Goal: Information Seeking & Learning: Learn about a topic

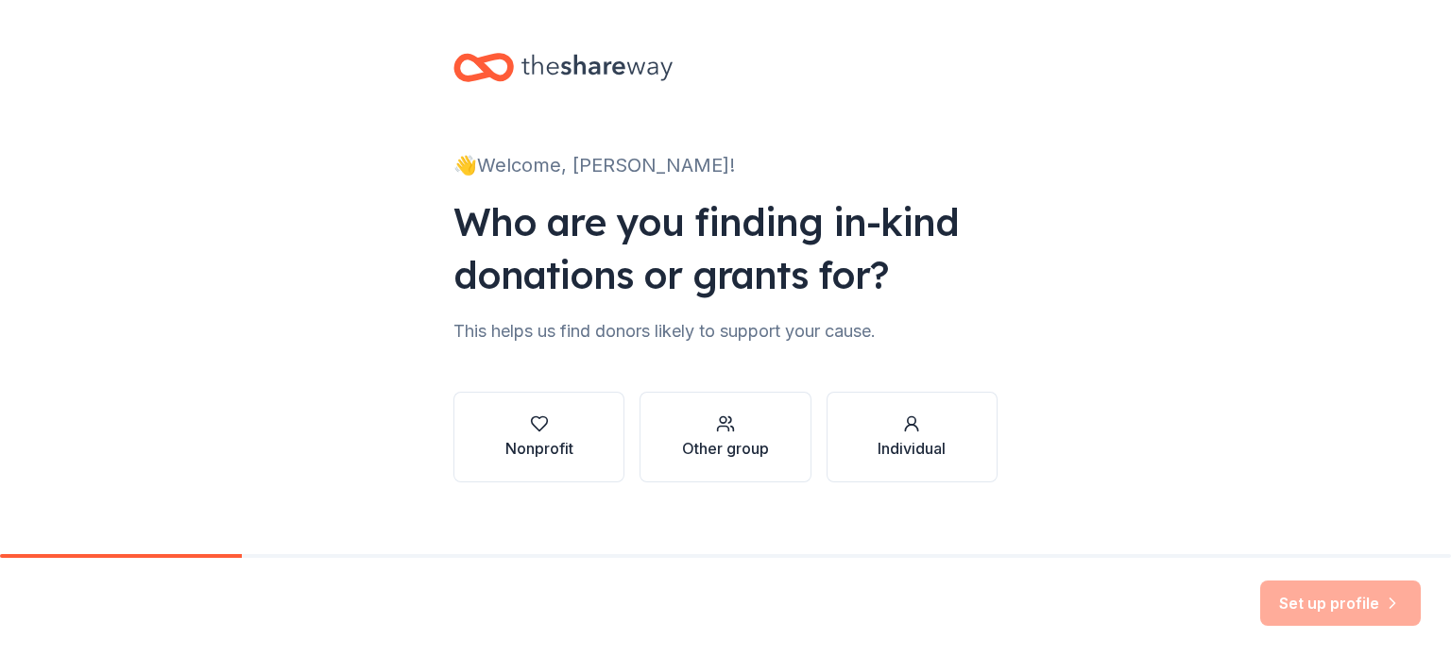
scroll to position [19, 0]
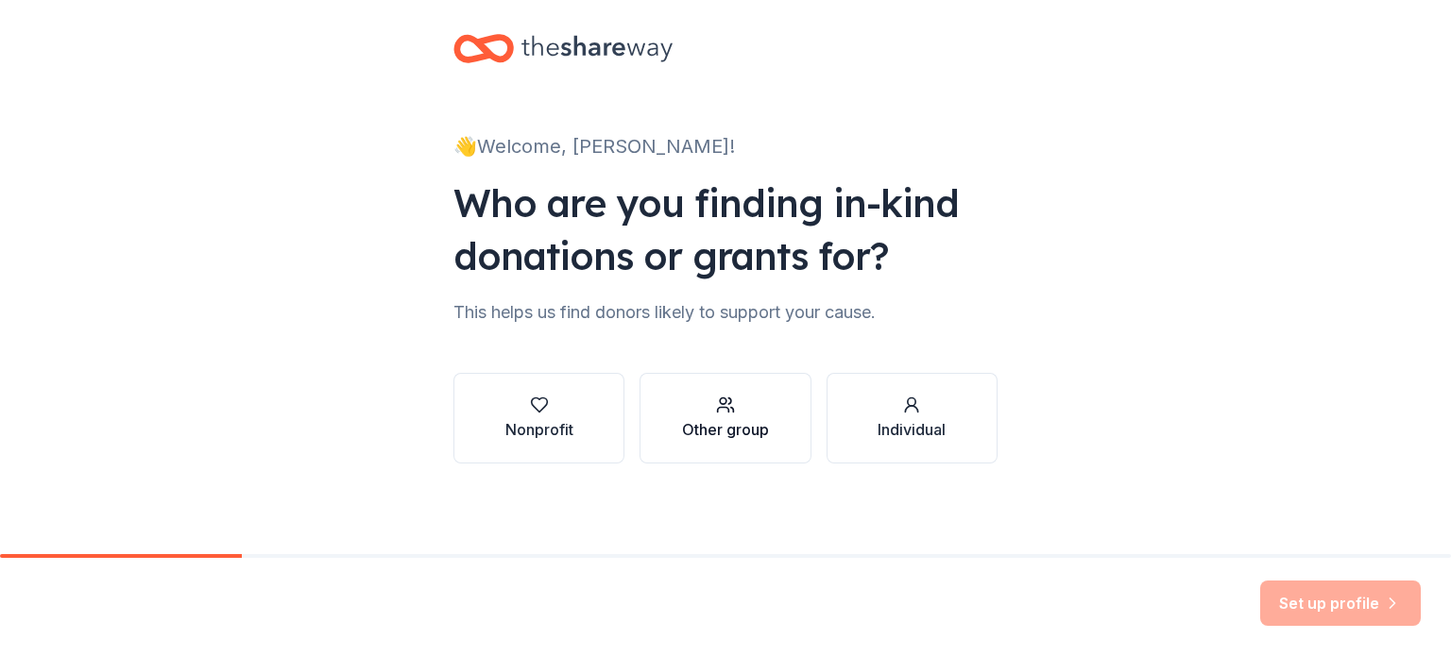
click at [696, 442] on button "Other group" at bounding box center [724, 418] width 171 height 91
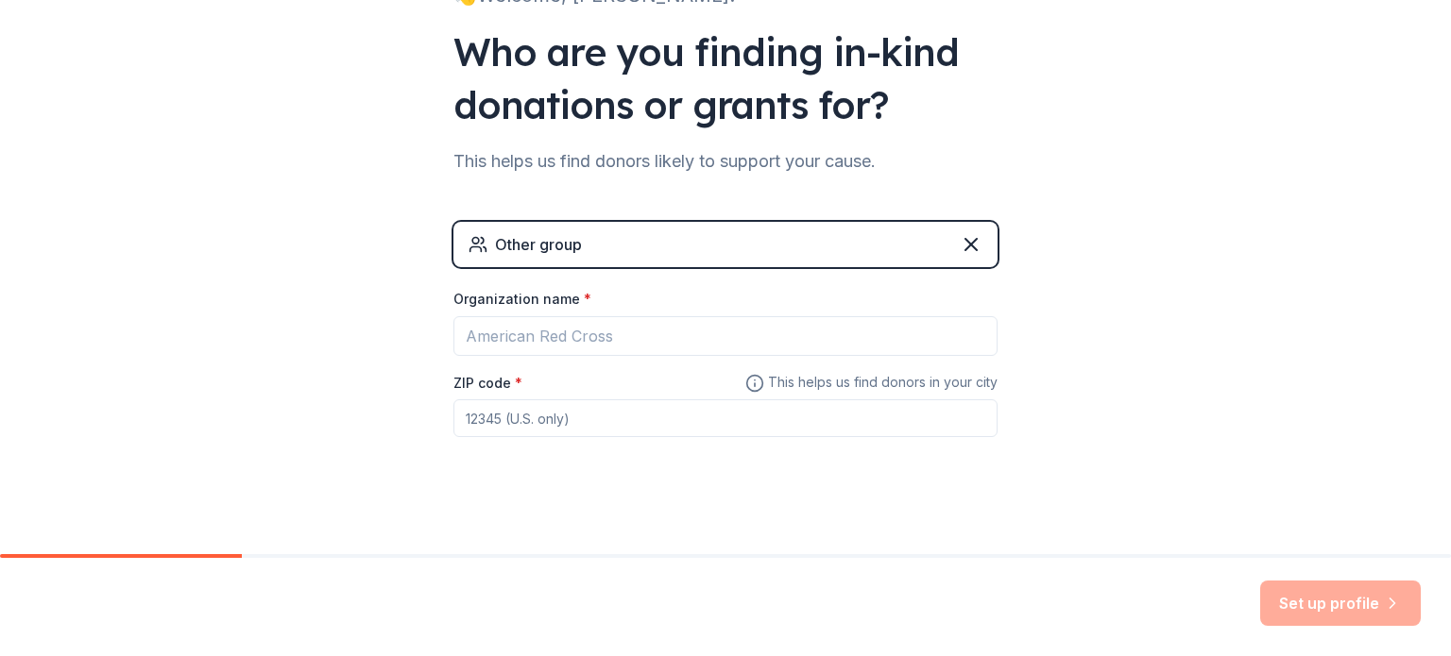
scroll to position [181, 0]
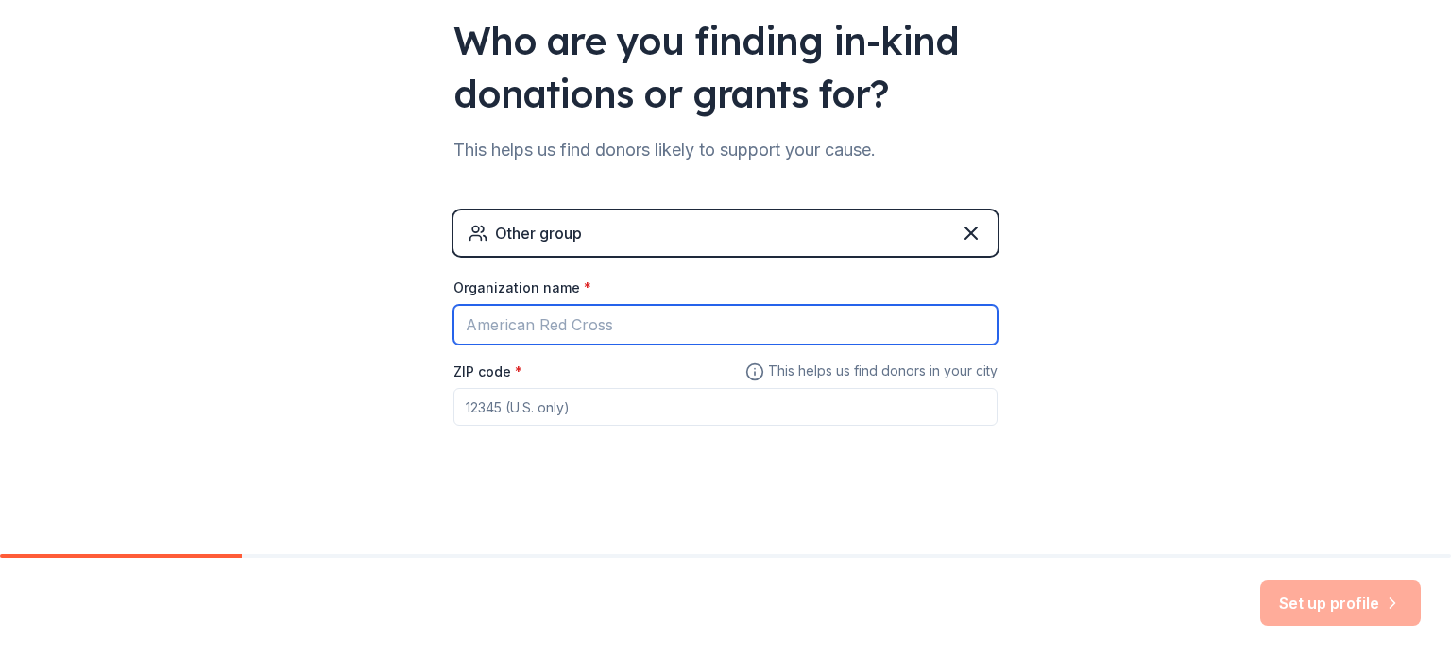
click at [614, 333] on input "Organization name *" at bounding box center [725, 325] width 544 height 40
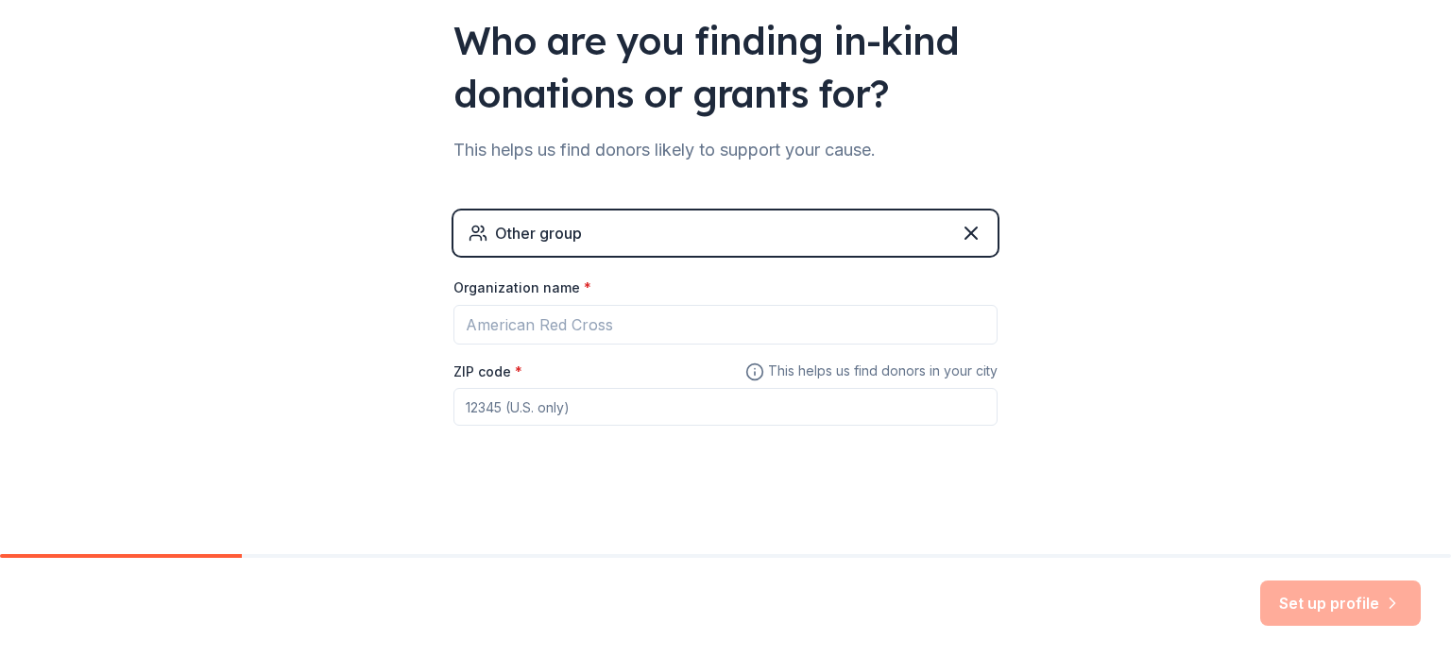
click at [469, 407] on input "ZIP code *" at bounding box center [725, 407] width 544 height 38
drag, startPoint x: 540, startPoint y: 406, endPoint x: 400, endPoint y: 417, distance: 140.3
click at [400, 417] on div "👋 Welcome, Elissa! Who are you finding in-kind donations or grants for? This he…" at bounding box center [725, 206] width 1451 height 774
type input "w43by"
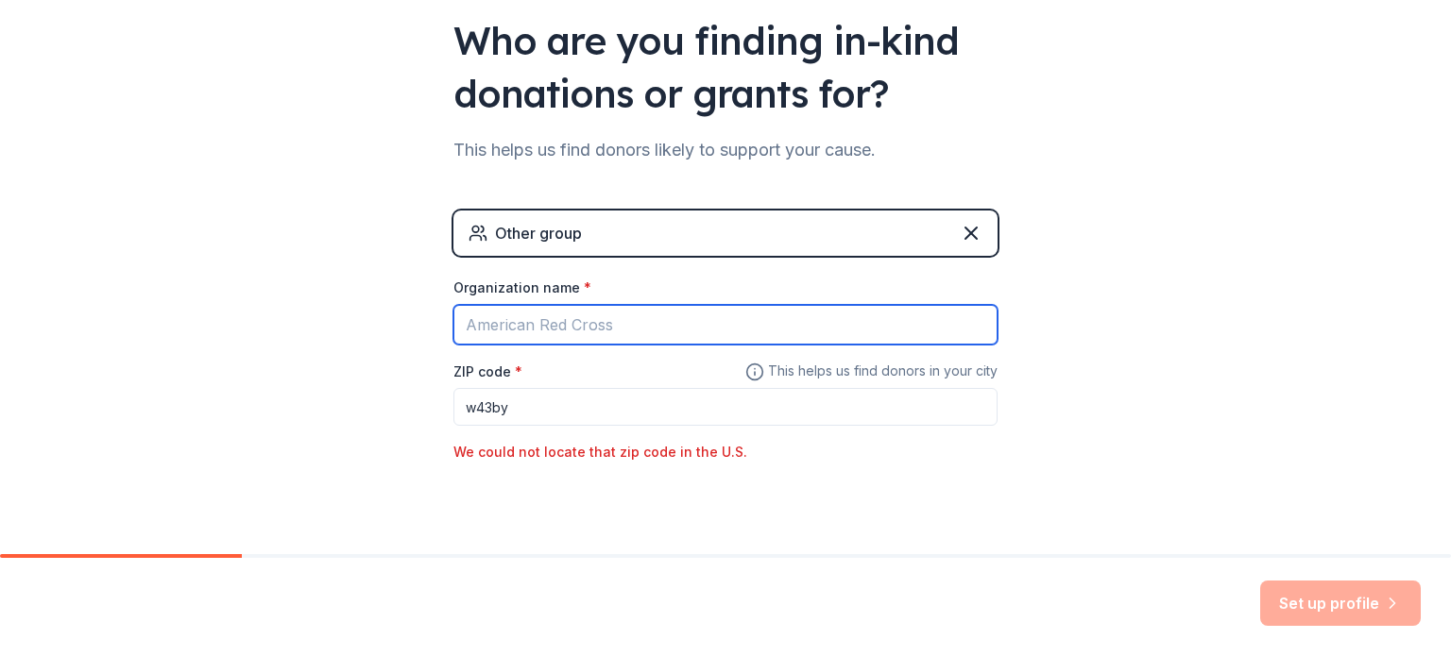
click at [550, 336] on input "Organization name *" at bounding box center [725, 325] width 544 height 40
type input "WvFRM"
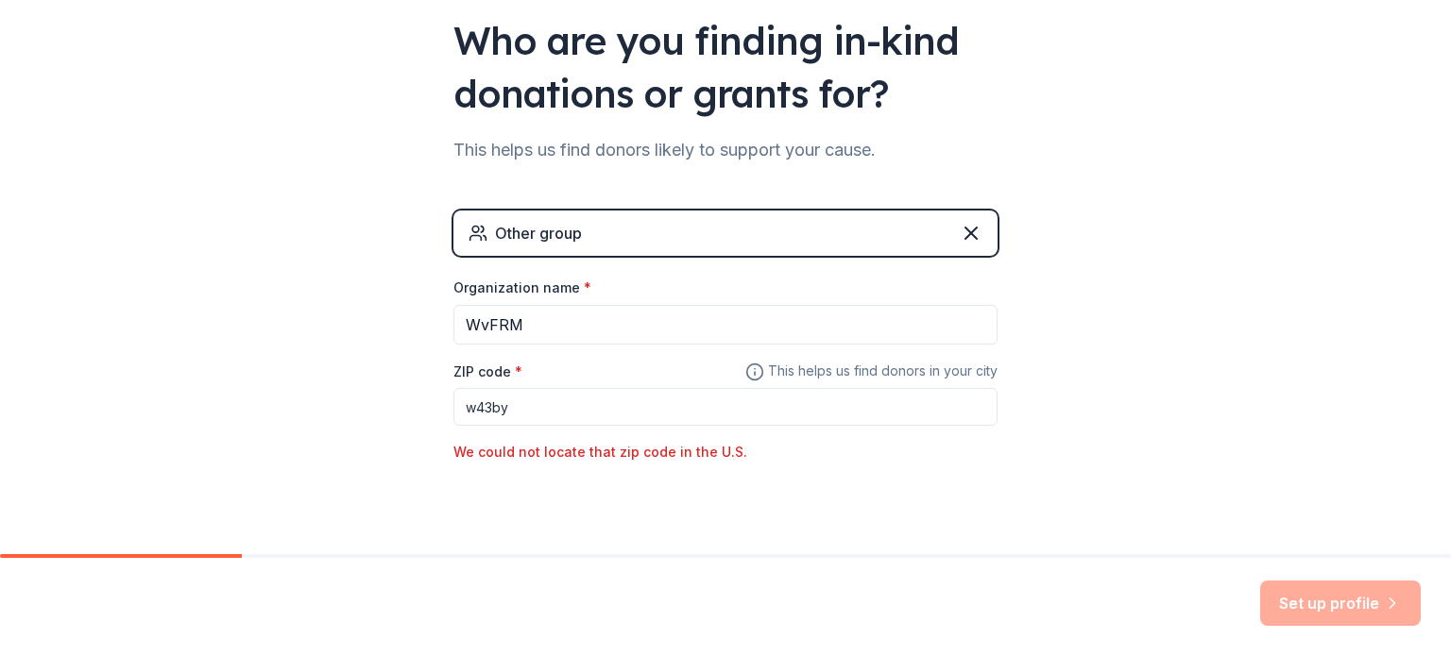
drag, startPoint x: 536, startPoint y: 405, endPoint x: 414, endPoint y: 416, distance: 122.3
click at [414, 416] on div "👋 Welcome, Elissa! Who are you finding in-kind donations or grants for? This he…" at bounding box center [725, 206] width 1451 height 774
type input "33102"
click at [1329, 606] on button "Set up profile" at bounding box center [1340, 603] width 161 height 45
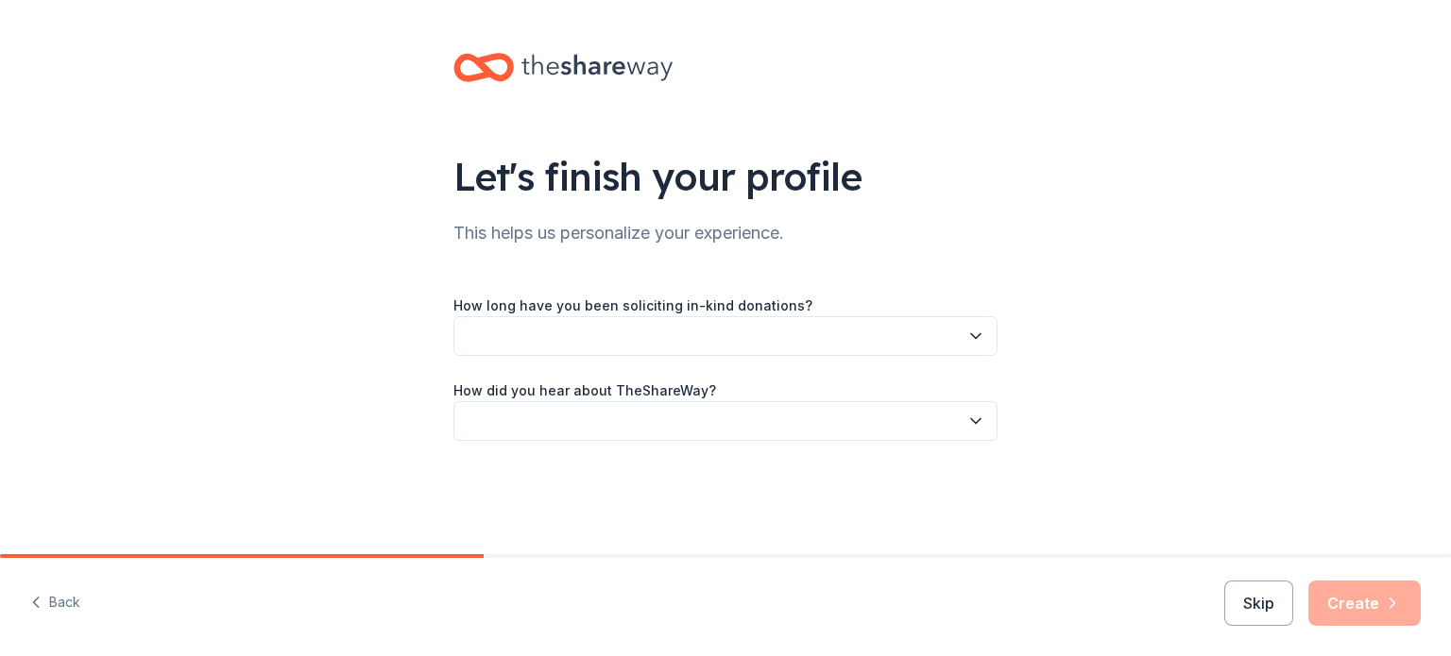
click at [919, 359] on div "How long have you been soliciting in-kind donations? How did you hear about The…" at bounding box center [725, 367] width 544 height 147
click at [914, 349] on button "button" at bounding box center [725, 336] width 544 height 40
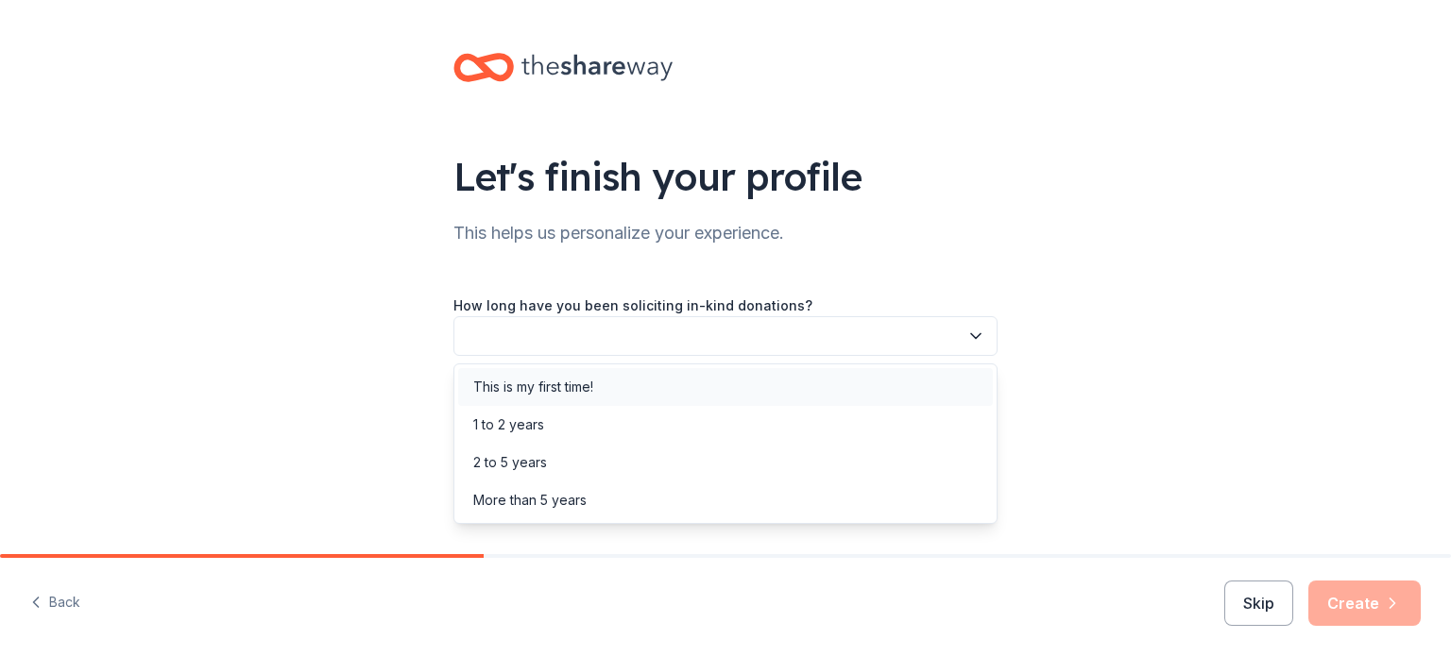
drag, startPoint x: 817, startPoint y: 389, endPoint x: 786, endPoint y: 375, distance: 34.2
click at [786, 375] on div "This is my first time!" at bounding box center [725, 387] width 535 height 38
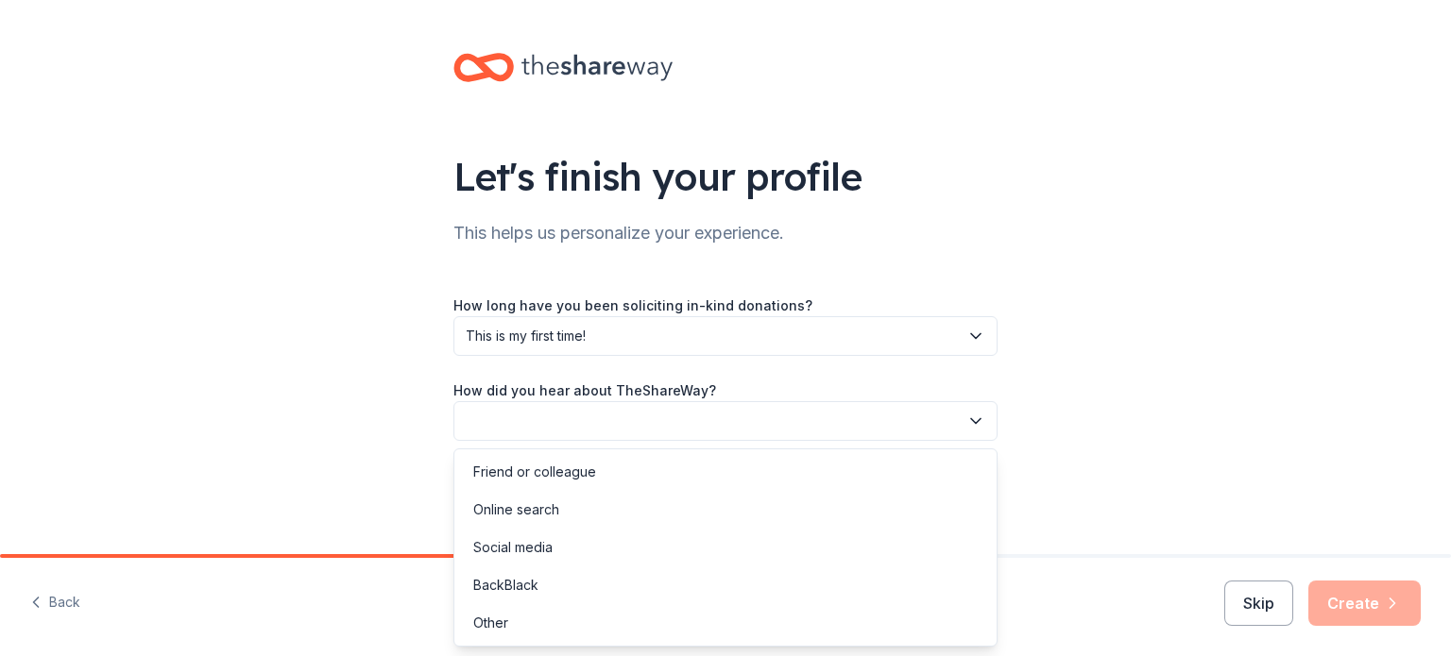
click at [819, 416] on button "button" at bounding box center [725, 421] width 544 height 40
click at [532, 506] on div "Online search" at bounding box center [516, 510] width 86 height 23
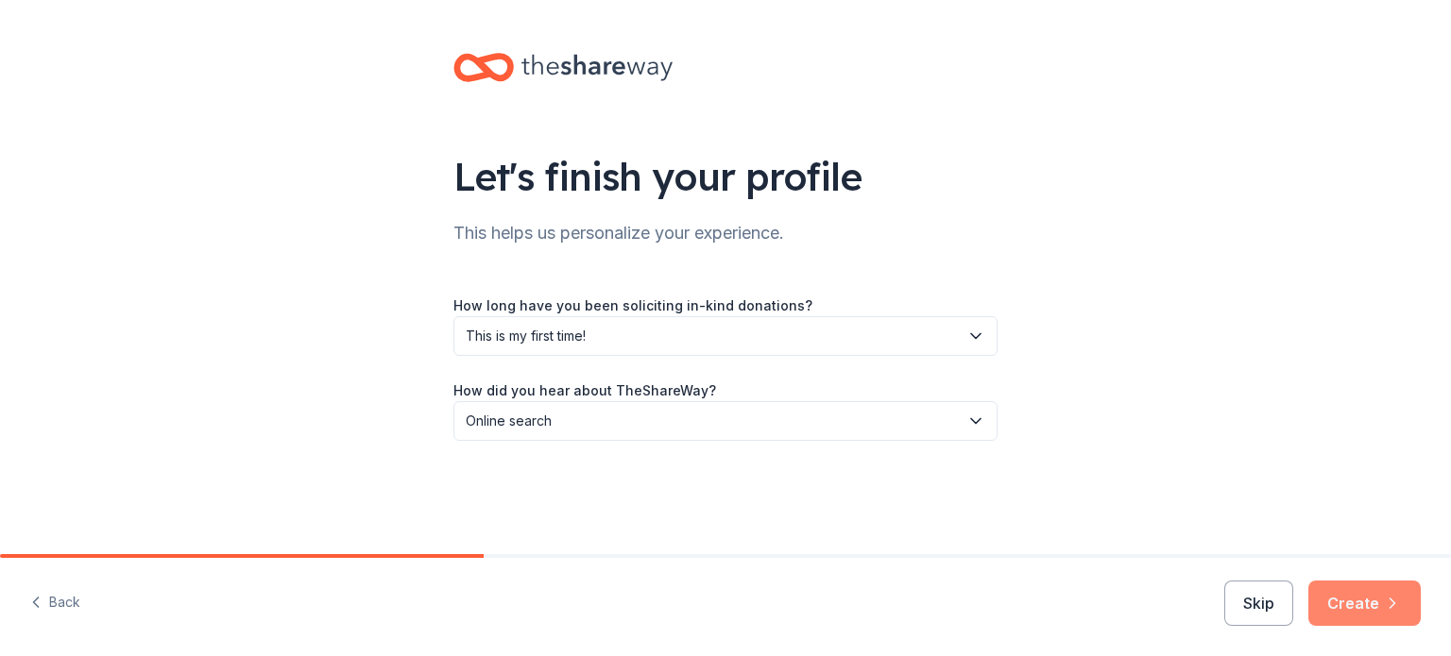
click at [1340, 612] on button "Create" at bounding box center [1364, 603] width 112 height 45
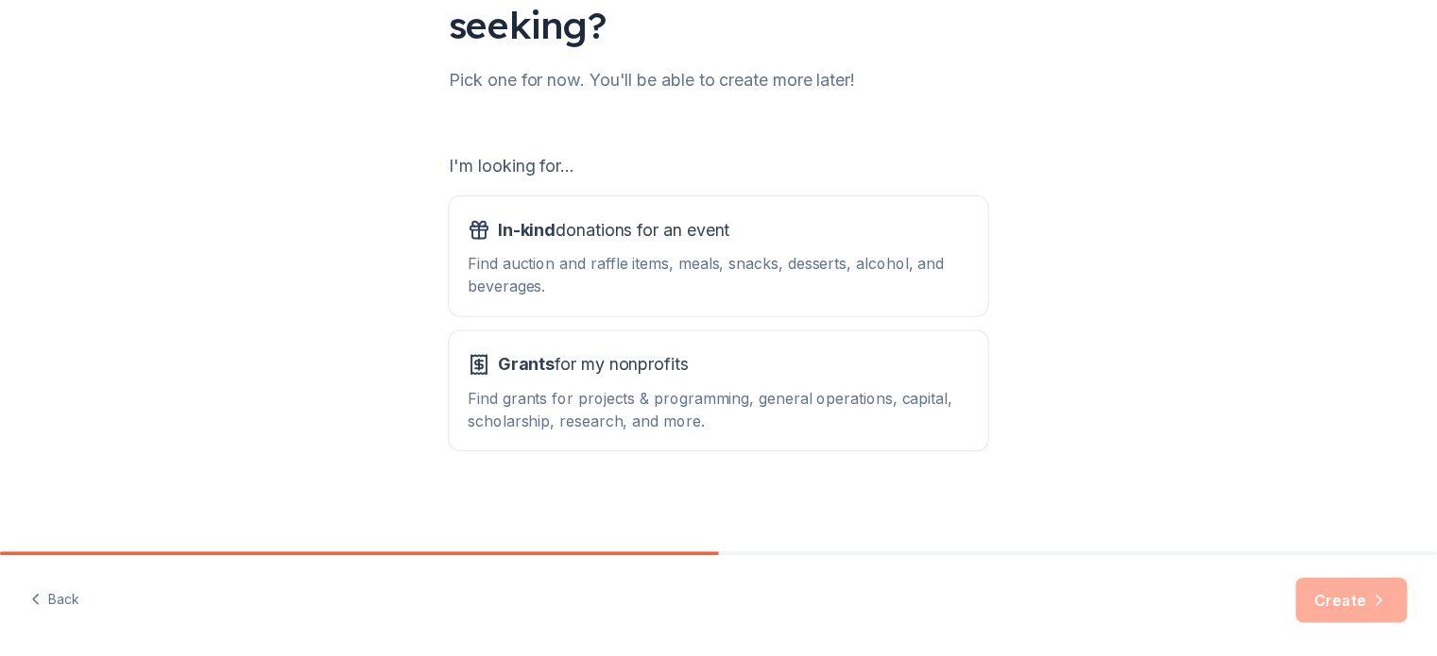
scroll to position [207, 0]
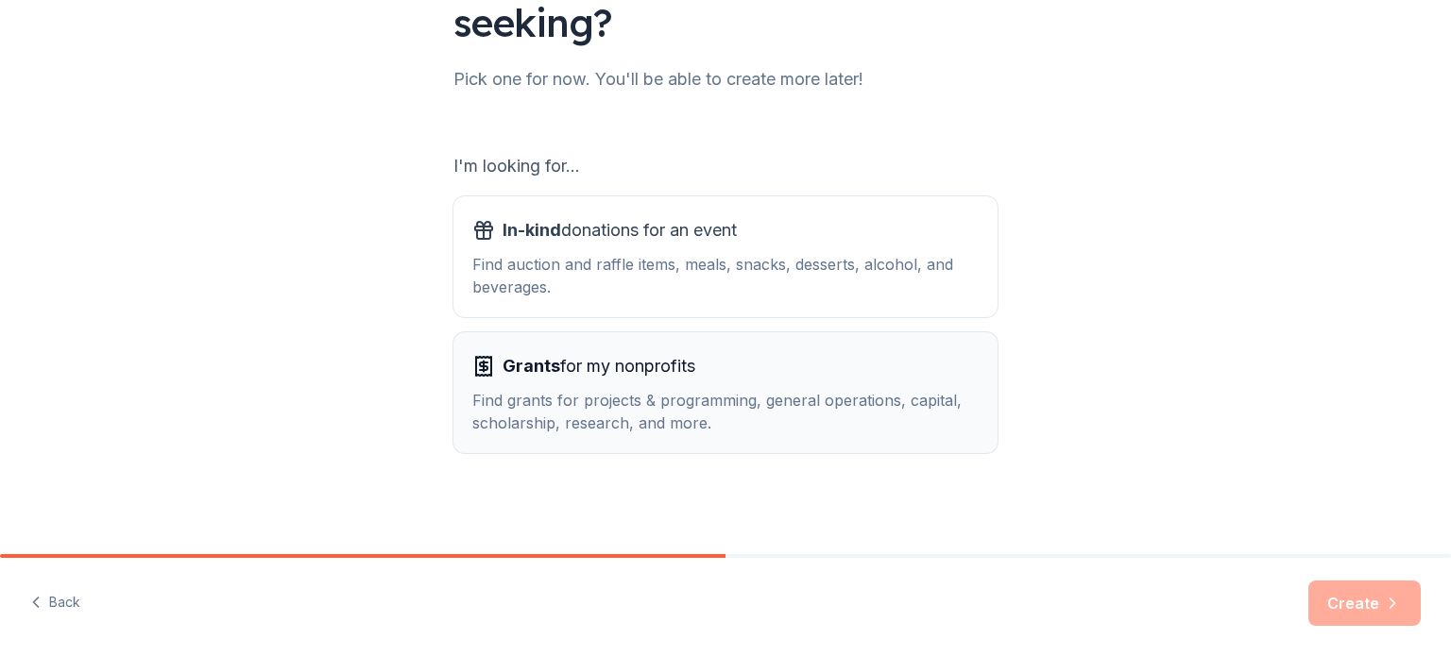
drag, startPoint x: 727, startPoint y: 407, endPoint x: 531, endPoint y: 414, distance: 196.6
click at [531, 414] on div "Find grants for projects & programming, general operations, capital, scholarshi…" at bounding box center [725, 411] width 506 height 45
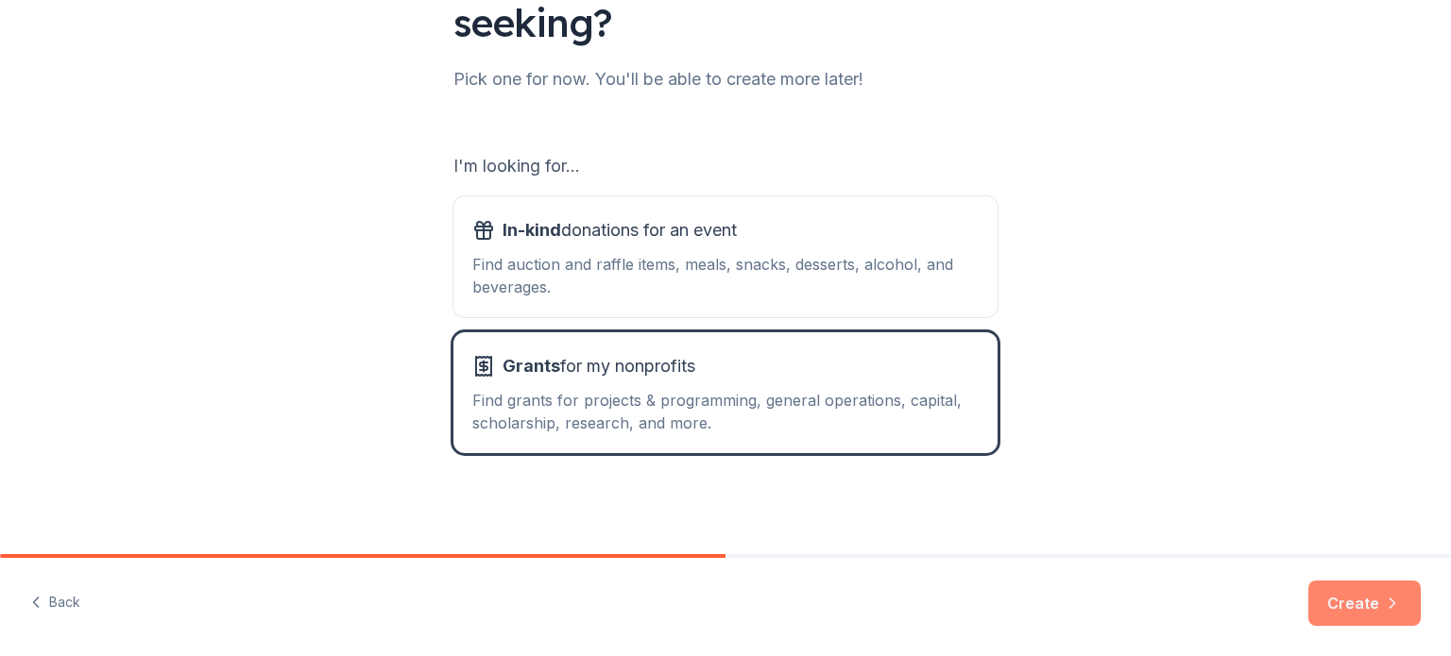
click at [1356, 610] on button "Create" at bounding box center [1364, 603] width 112 height 45
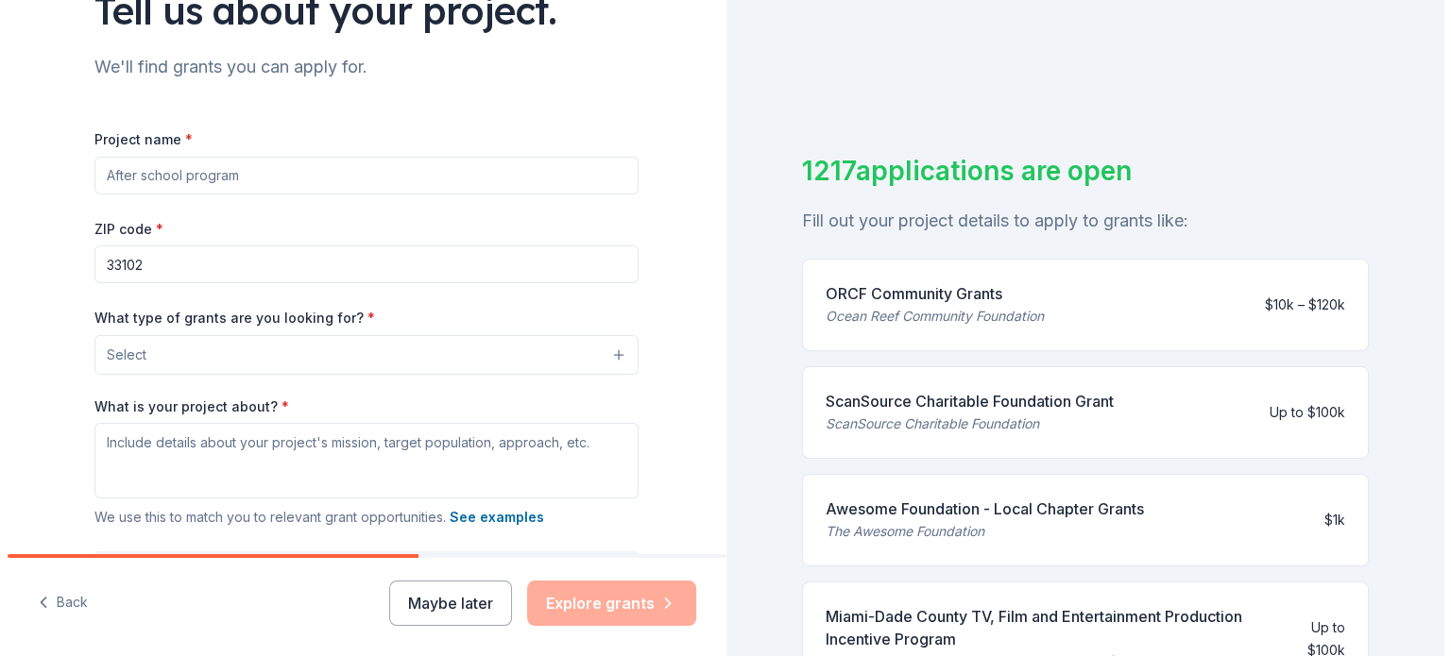
scroll to position [168, 0]
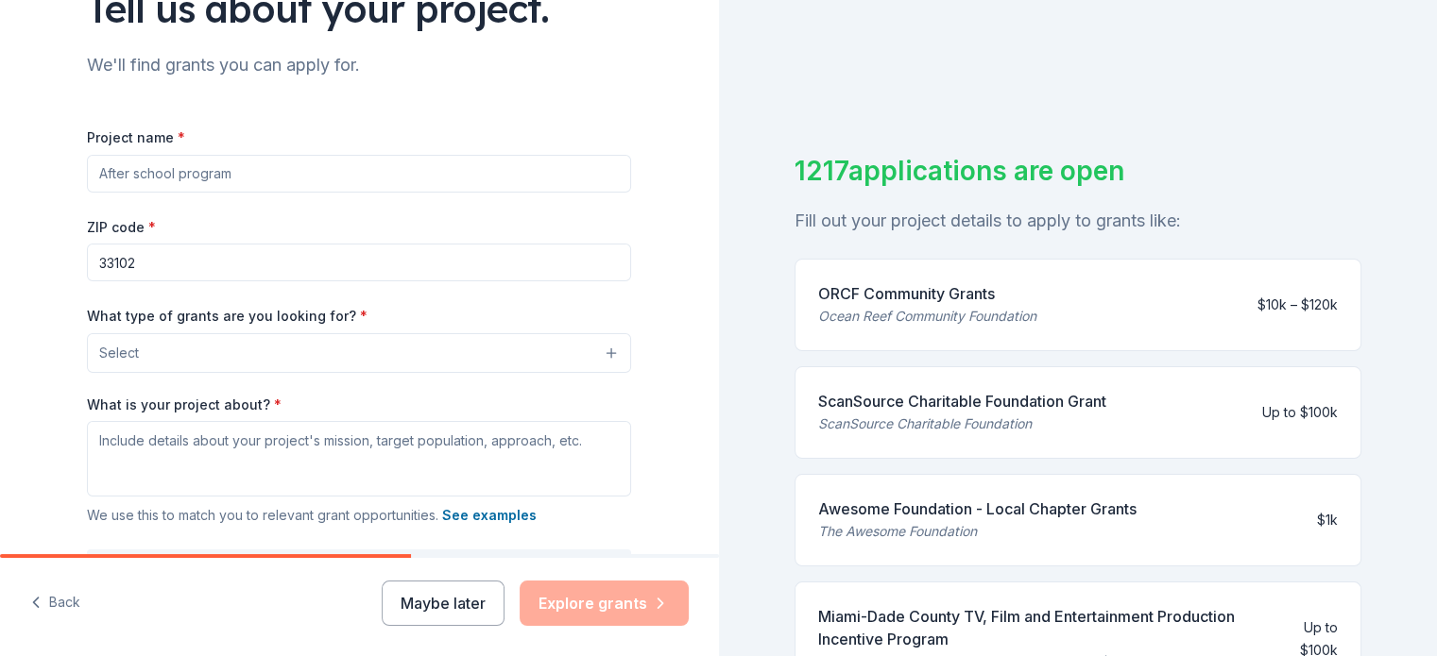
click at [194, 357] on button "Select" at bounding box center [359, 353] width 544 height 40
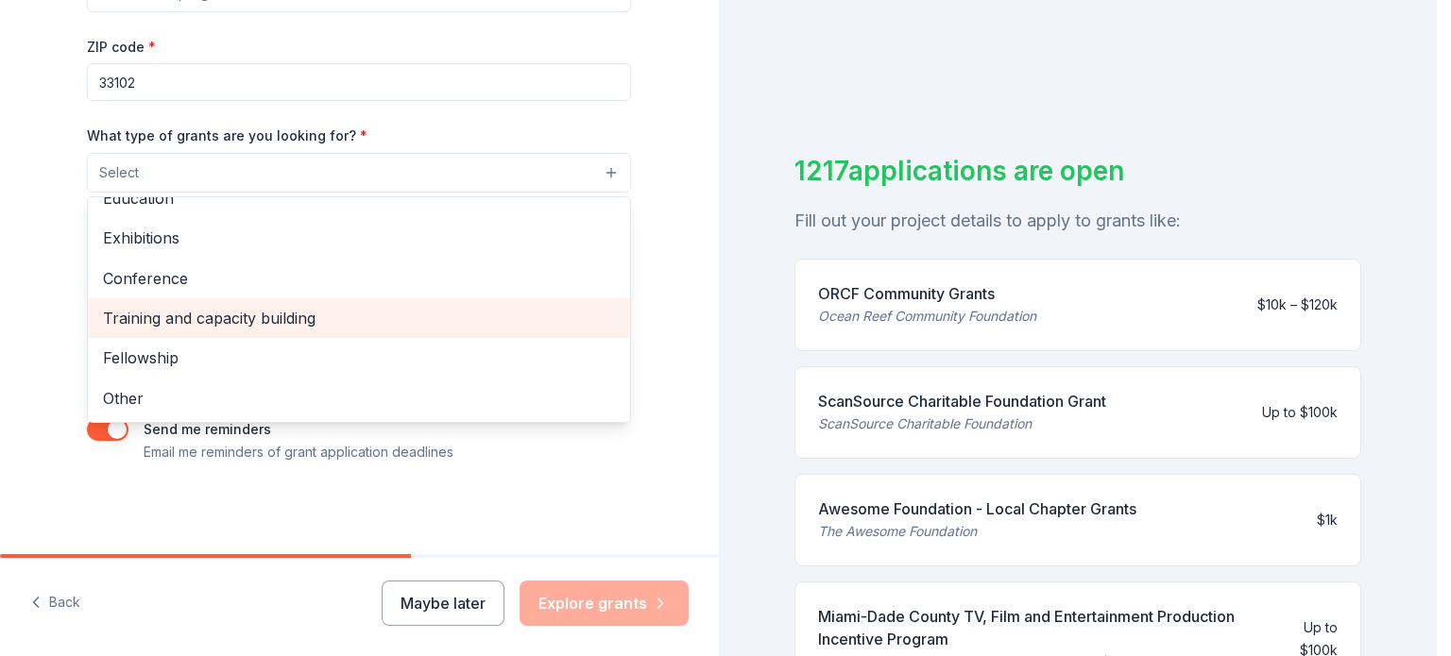
scroll to position [0, 0]
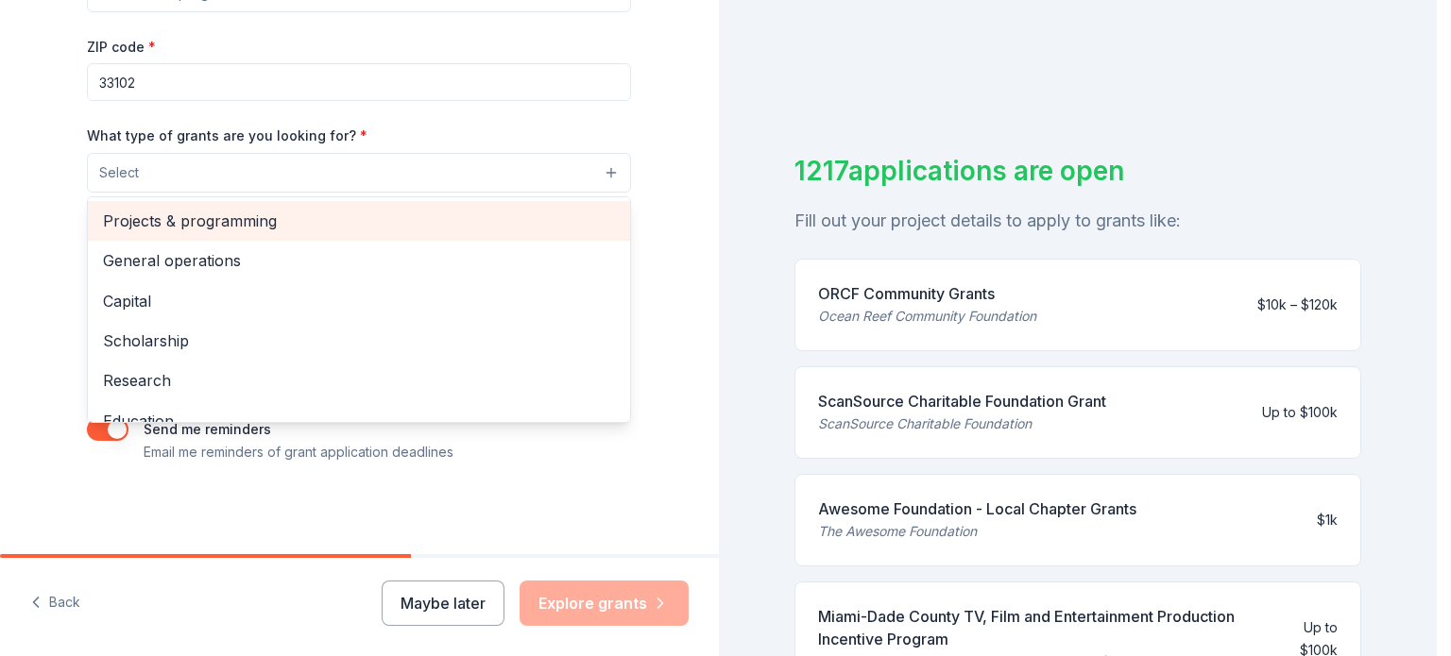
click at [160, 224] on span "Projects & programming" at bounding box center [359, 221] width 512 height 25
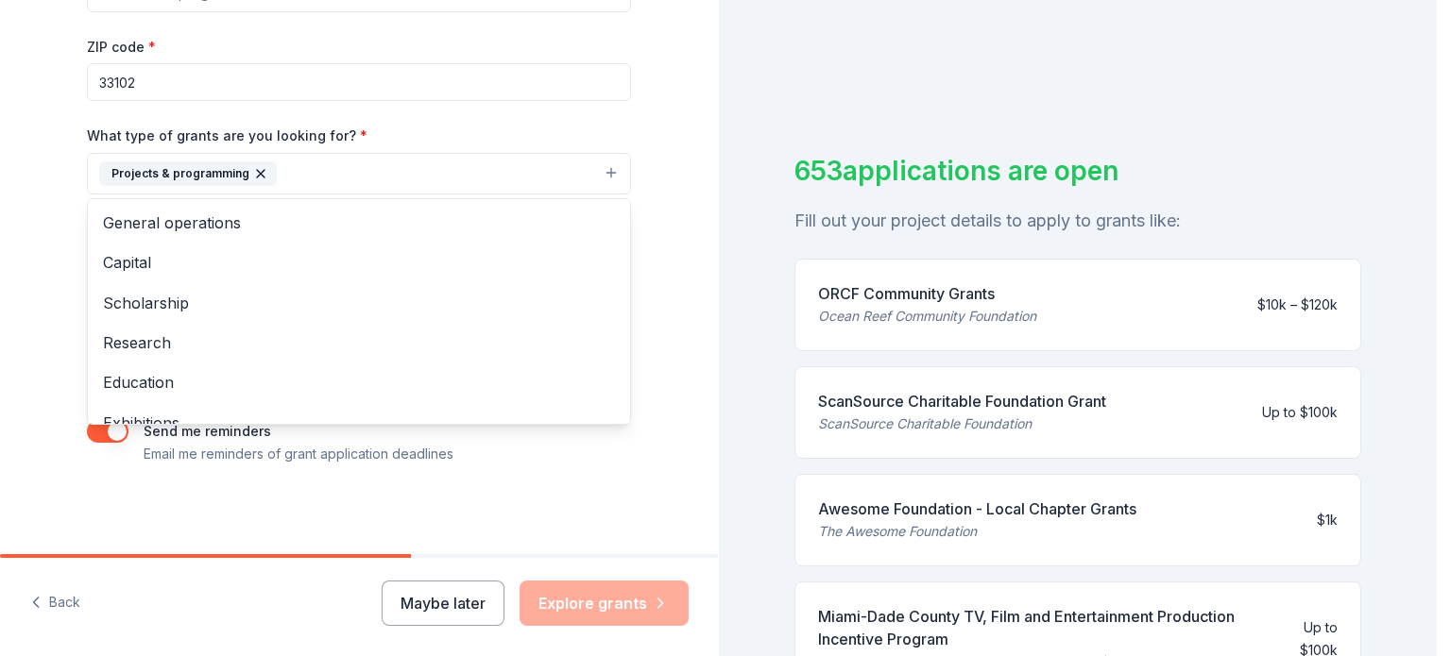
click at [379, 128] on div "What type of grants are you looking for? * Projects & programming General opera…" at bounding box center [359, 159] width 544 height 71
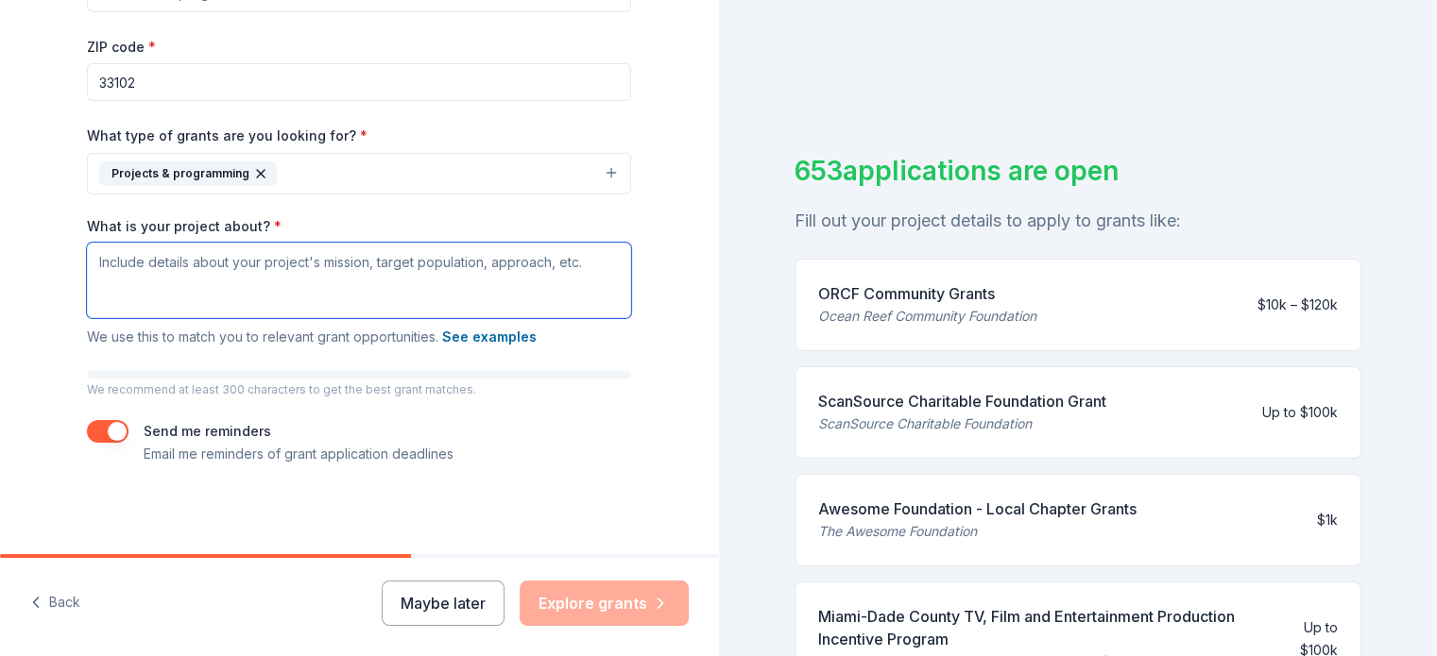
click at [323, 271] on textarea "What is your project about? *" at bounding box center [359, 281] width 544 height 76
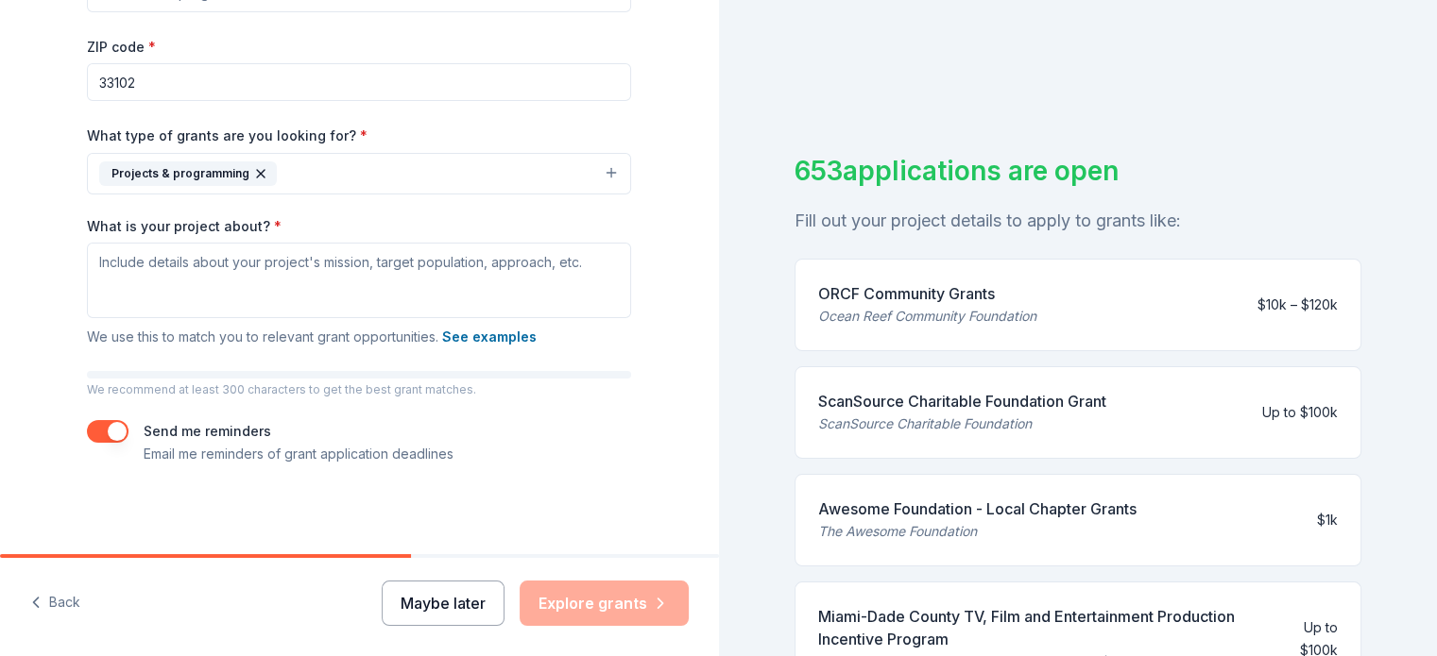
click at [452, 597] on button "Maybe later" at bounding box center [443, 603] width 123 height 45
click at [402, 599] on button "Maybe later" at bounding box center [443, 603] width 123 height 45
click at [108, 435] on button "button" at bounding box center [108, 431] width 42 height 23
click at [442, 594] on button "Maybe later" at bounding box center [443, 603] width 123 height 45
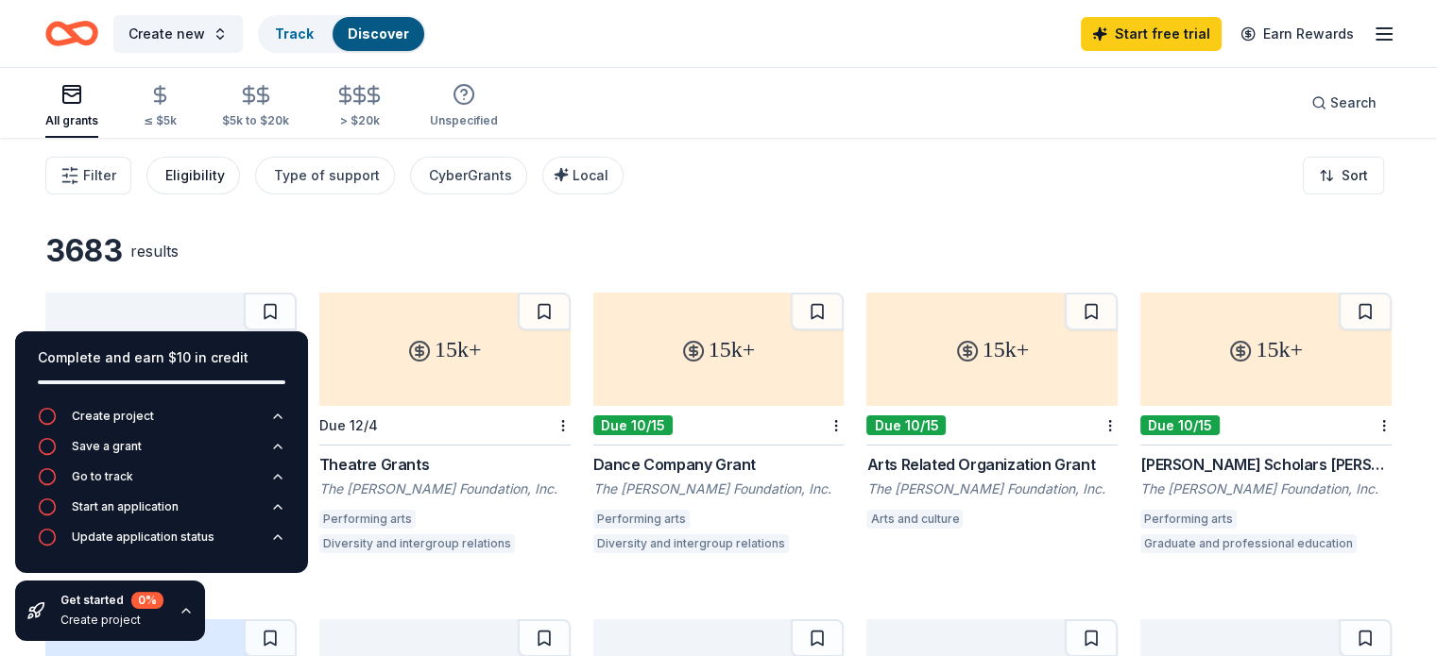
click at [223, 177] on div "Eligibility" at bounding box center [195, 175] width 60 height 23
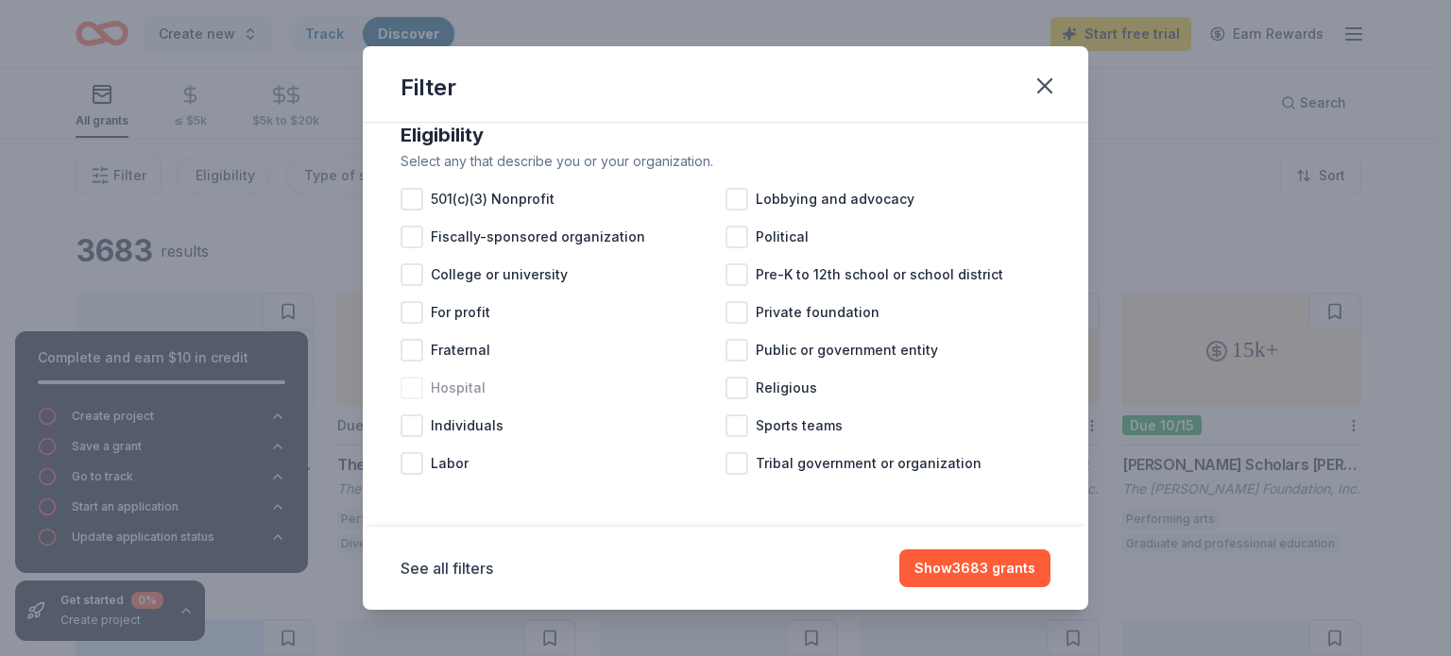
scroll to position [32, 0]
click at [411, 434] on div at bounding box center [411, 427] width 23 height 23
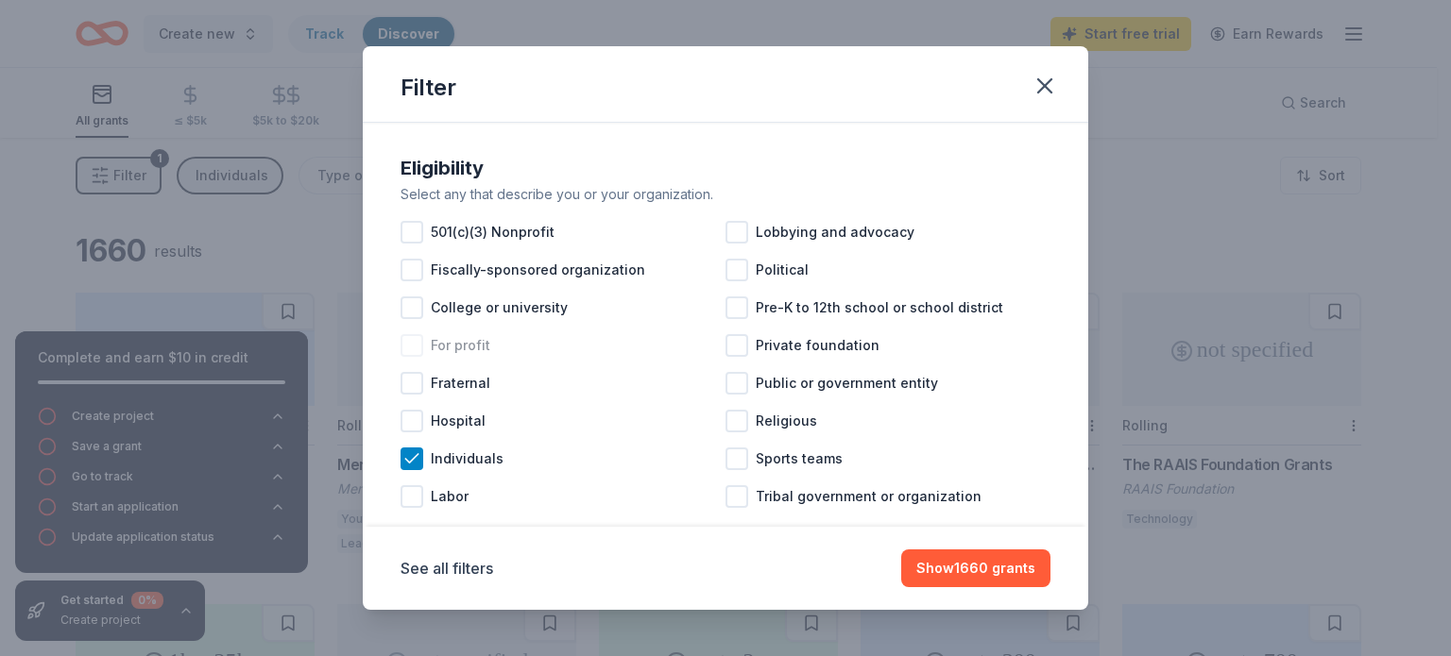
click at [408, 349] on div at bounding box center [411, 345] width 23 height 23
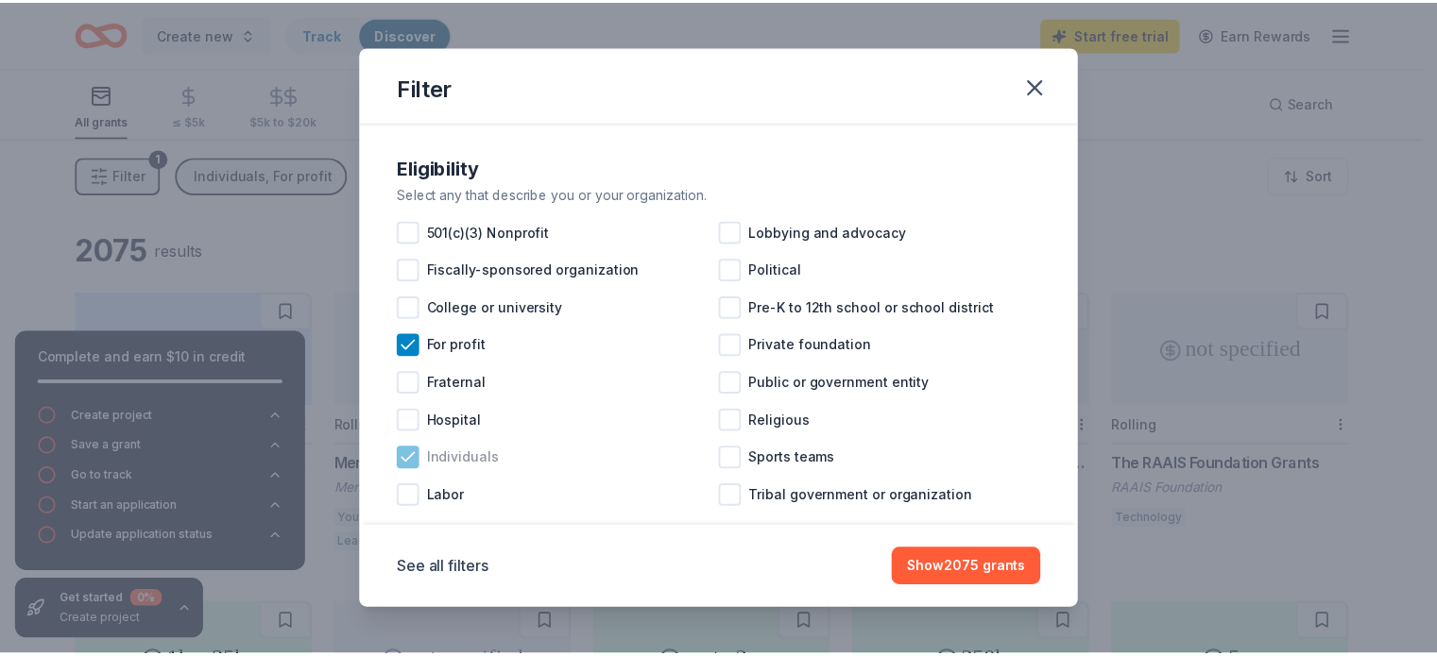
scroll to position [33, 0]
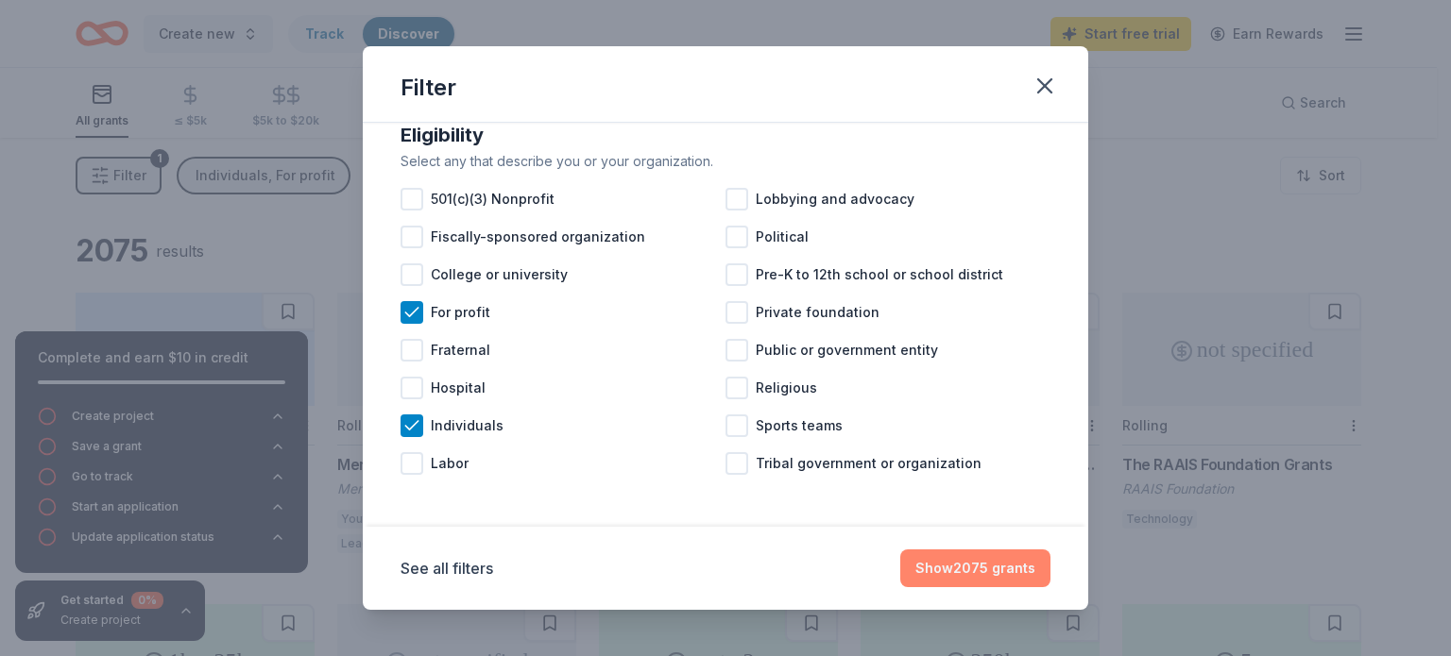
click at [934, 571] on button "Show 2075 grants" at bounding box center [975, 569] width 150 height 38
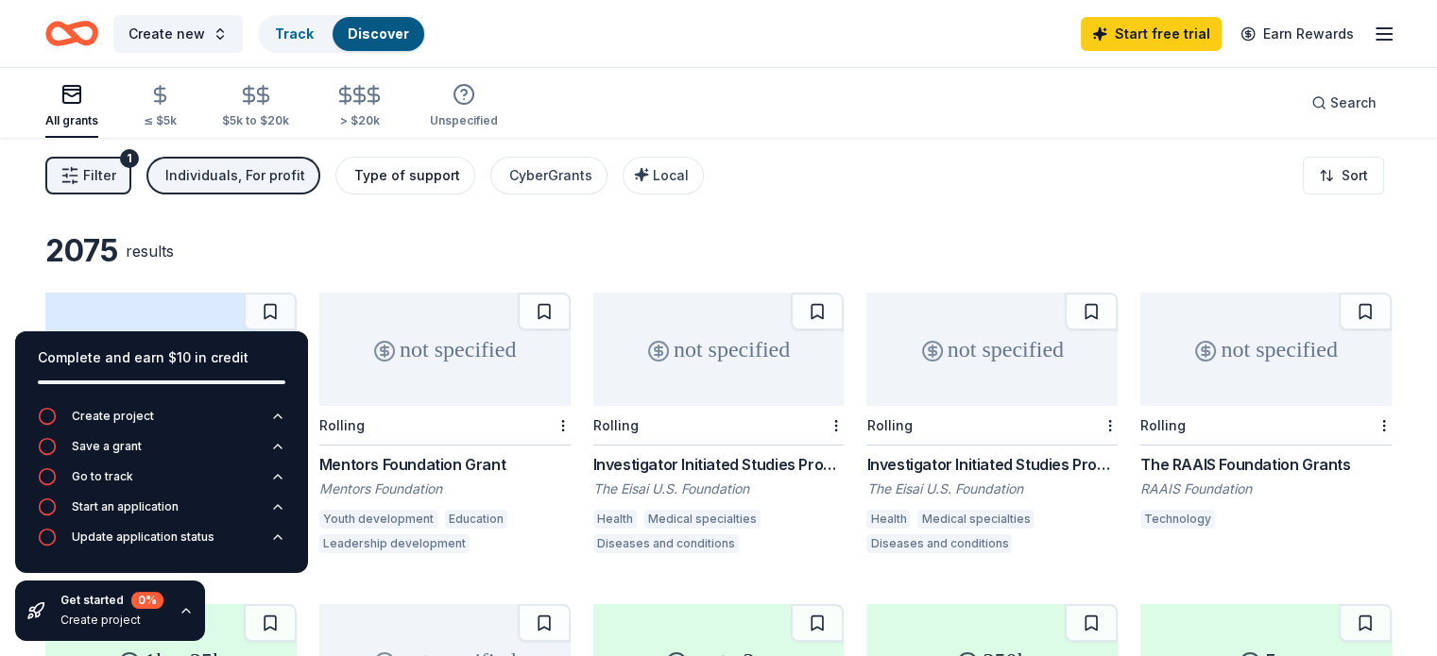
click at [457, 187] on button "Type of support" at bounding box center [405, 176] width 140 height 38
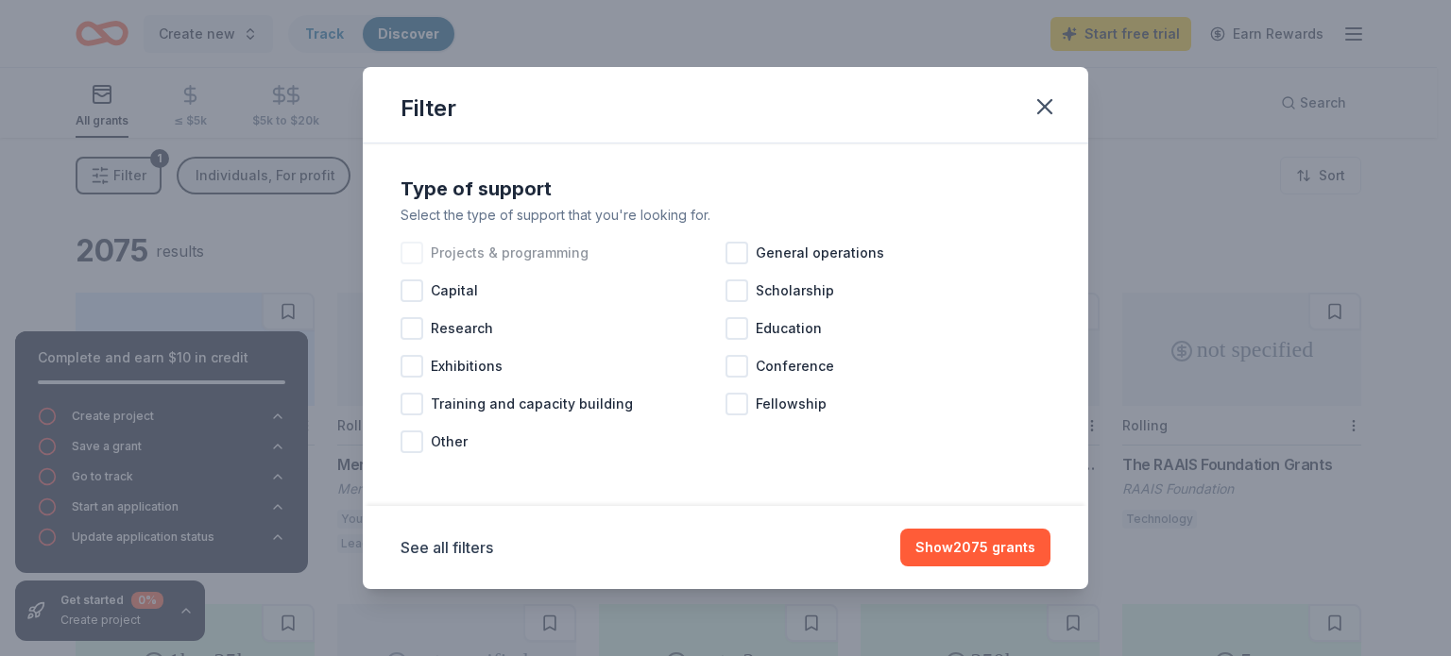
click at [409, 253] on div at bounding box center [411, 253] width 23 height 23
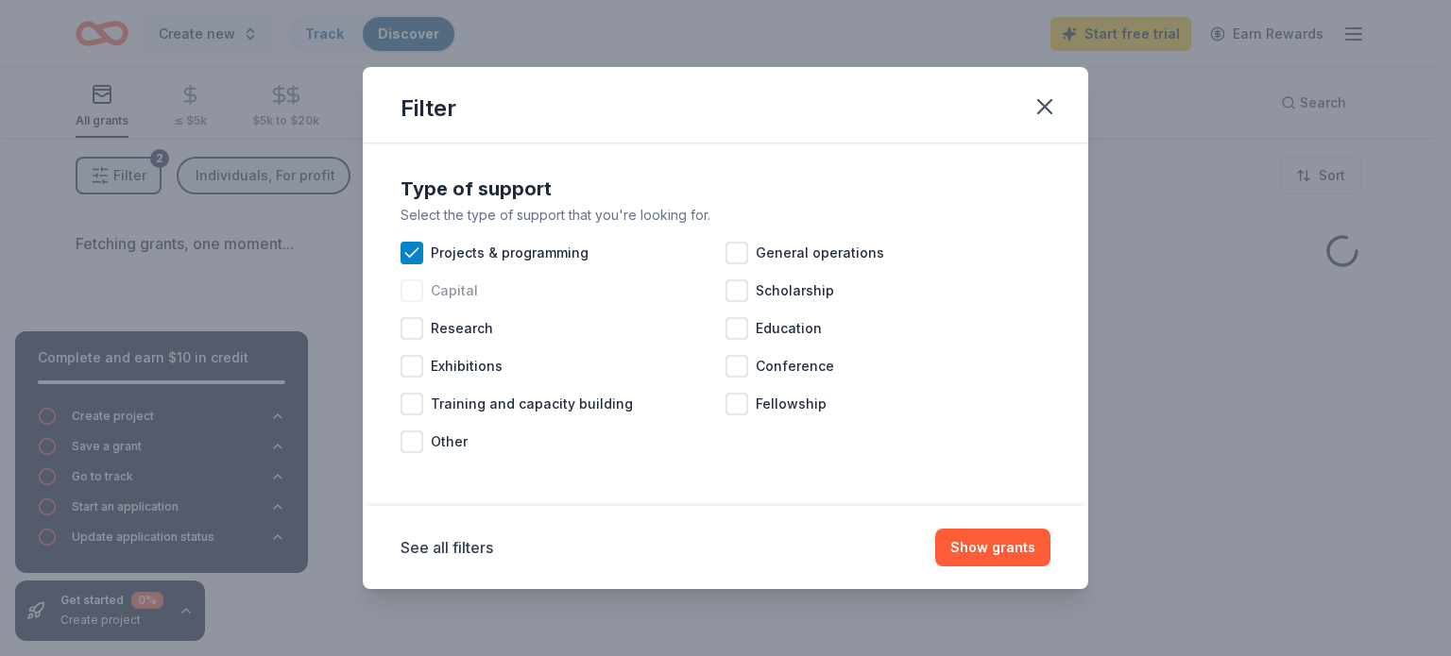
click at [407, 304] on div "Capital" at bounding box center [562, 291] width 325 height 38
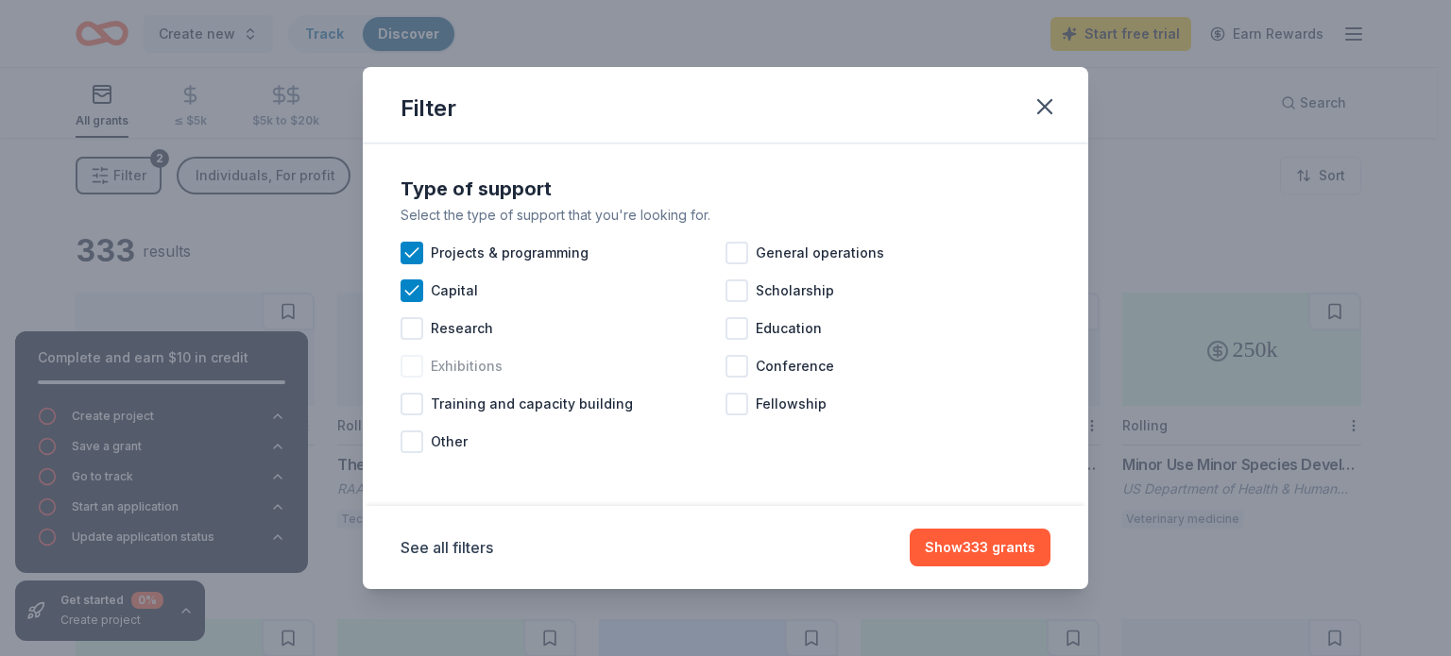
click at [408, 366] on div at bounding box center [411, 366] width 23 height 23
click at [407, 445] on div at bounding box center [411, 442] width 23 height 23
click at [739, 253] on div at bounding box center [736, 253] width 23 height 23
click at [739, 366] on div at bounding box center [736, 366] width 23 height 23
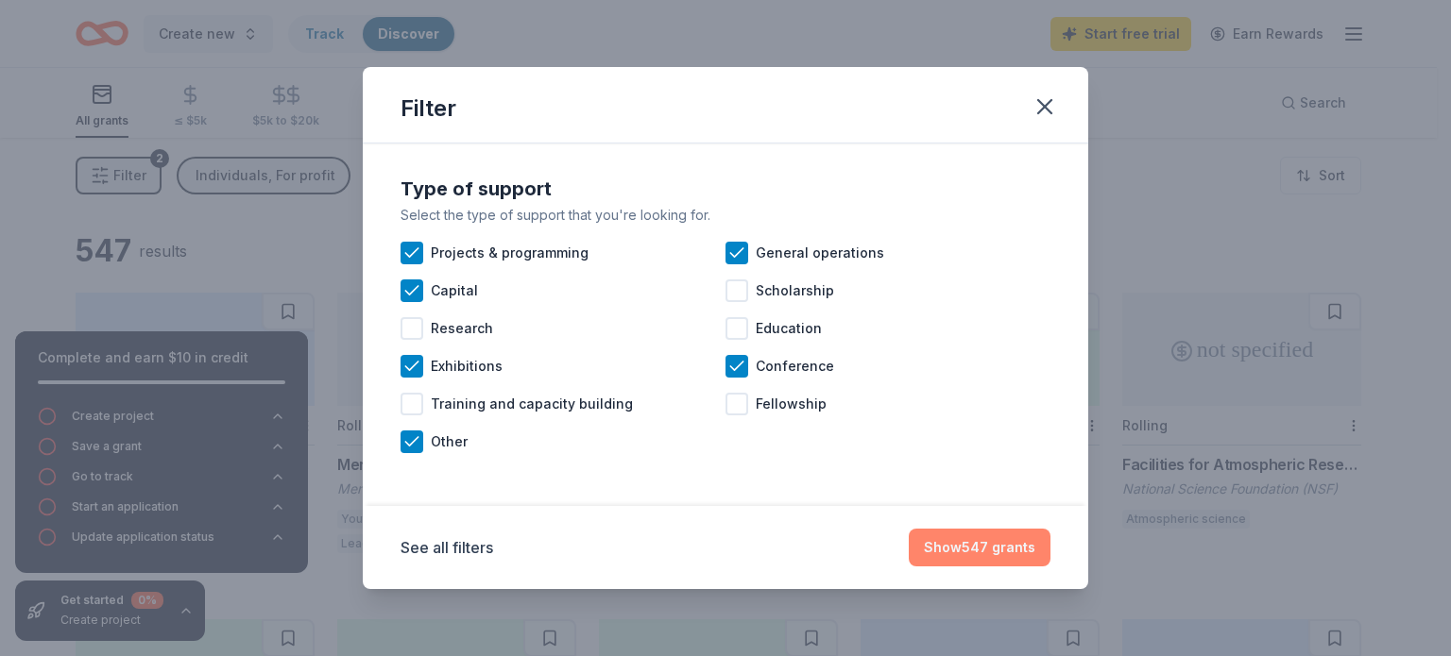
click at [965, 536] on button "Show 547 grants" at bounding box center [980, 548] width 142 height 38
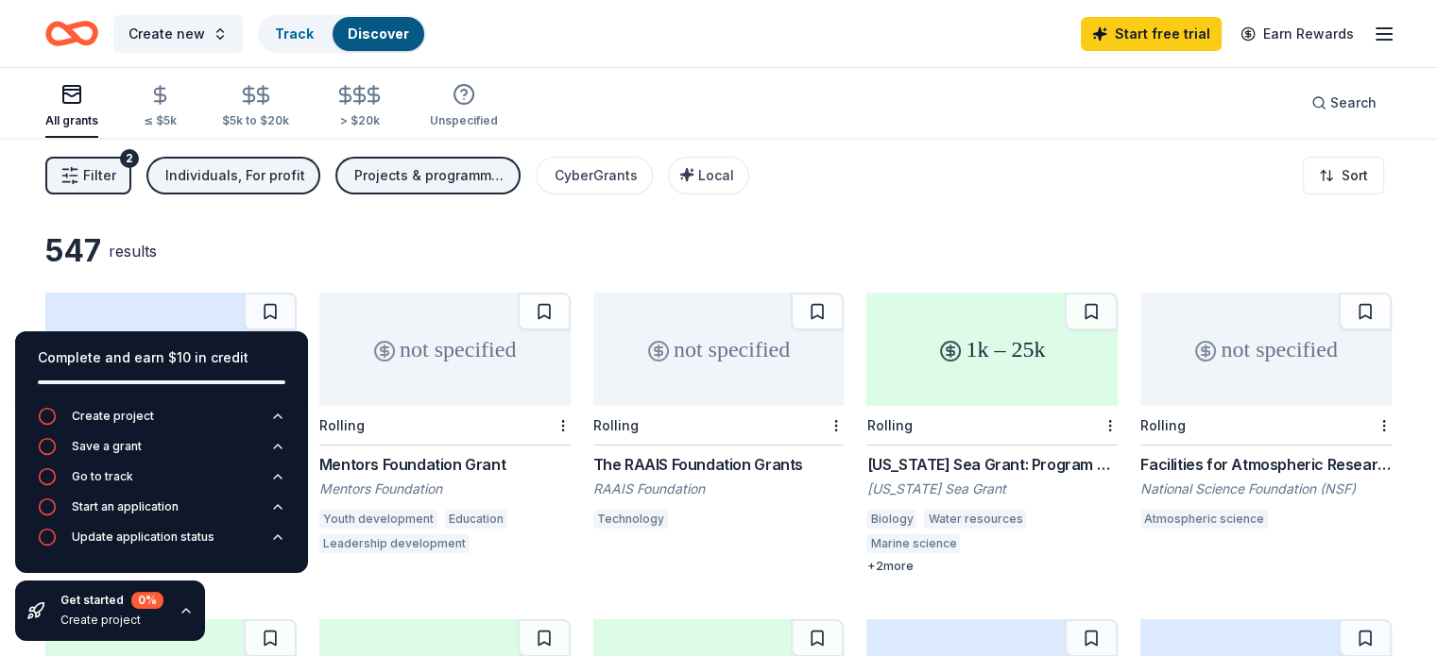
click at [131, 186] on button "Filter 2" at bounding box center [88, 176] width 86 height 38
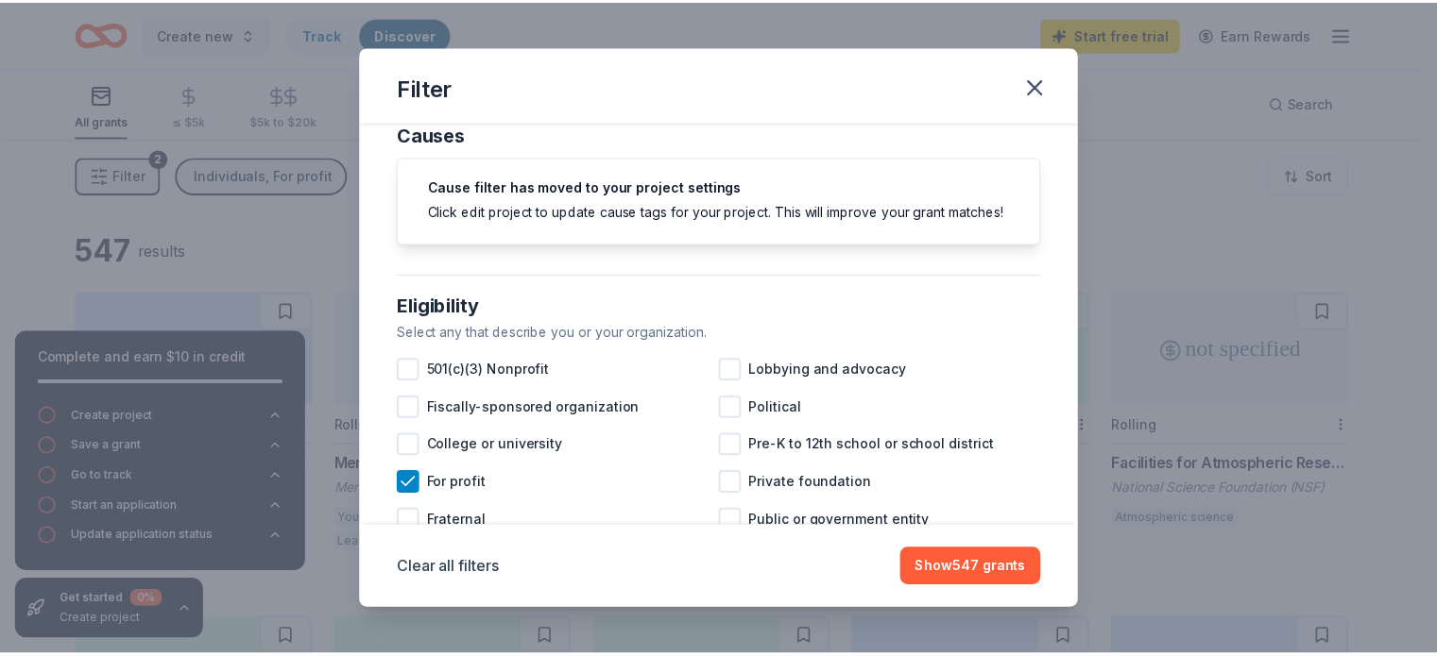
scroll to position [32, 0]
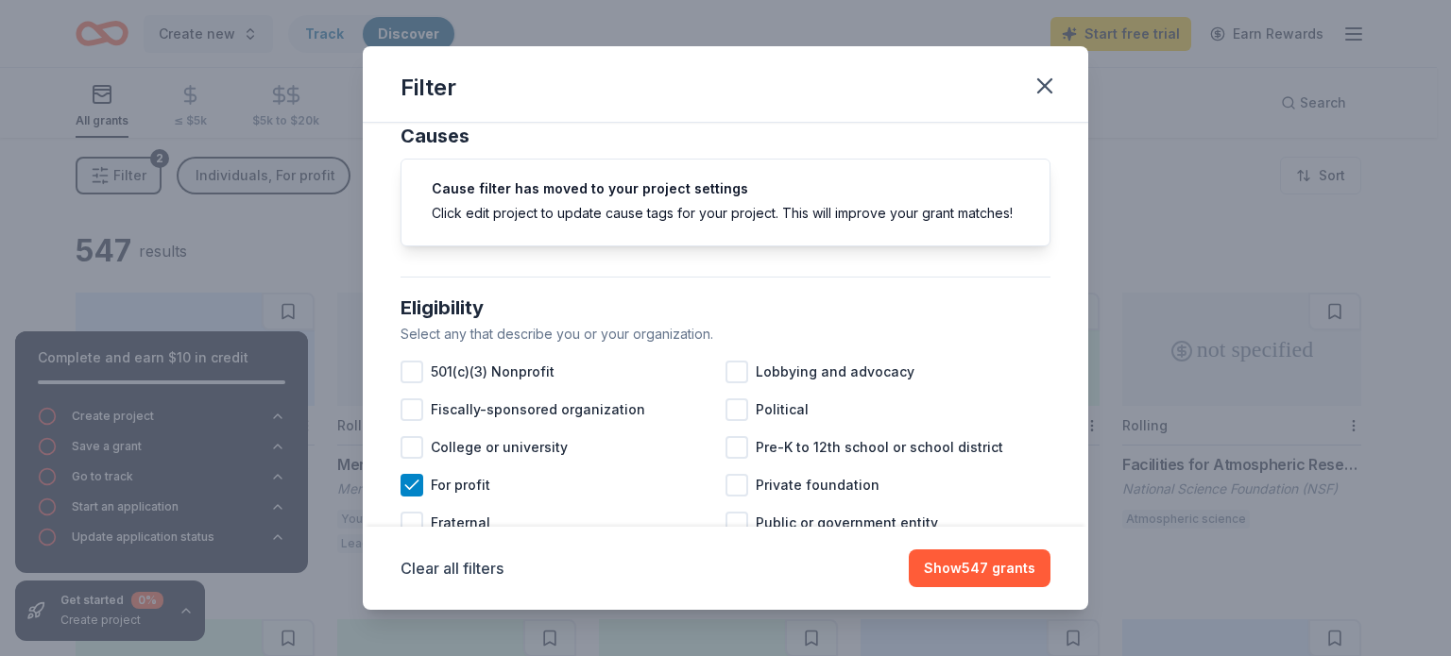
click at [686, 223] on div "Click edit project to update cause tags for your project. This will improve you…" at bounding box center [726, 213] width 588 height 20
click at [533, 211] on div "Click edit project to update cause tags for your project. This will improve you…" at bounding box center [726, 213] width 588 height 20
click at [988, 570] on button "Show 547 grants" at bounding box center [980, 569] width 142 height 38
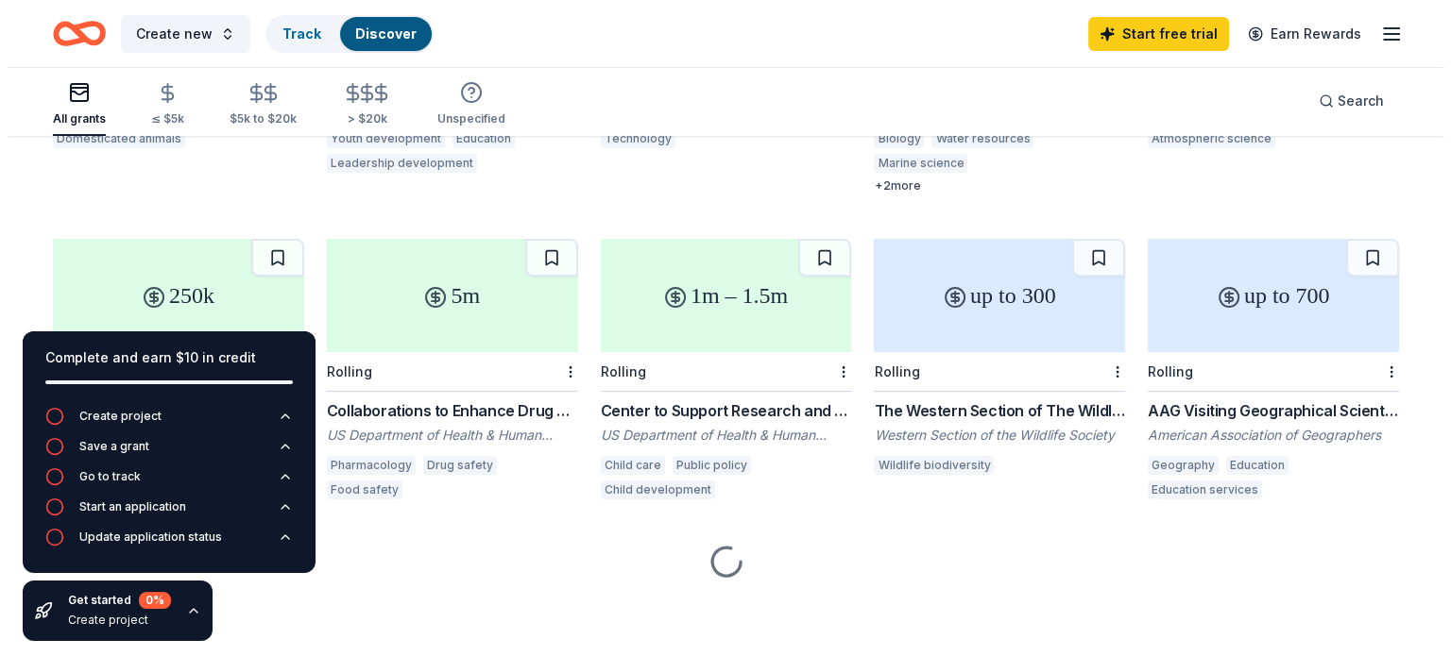
scroll to position [0, 0]
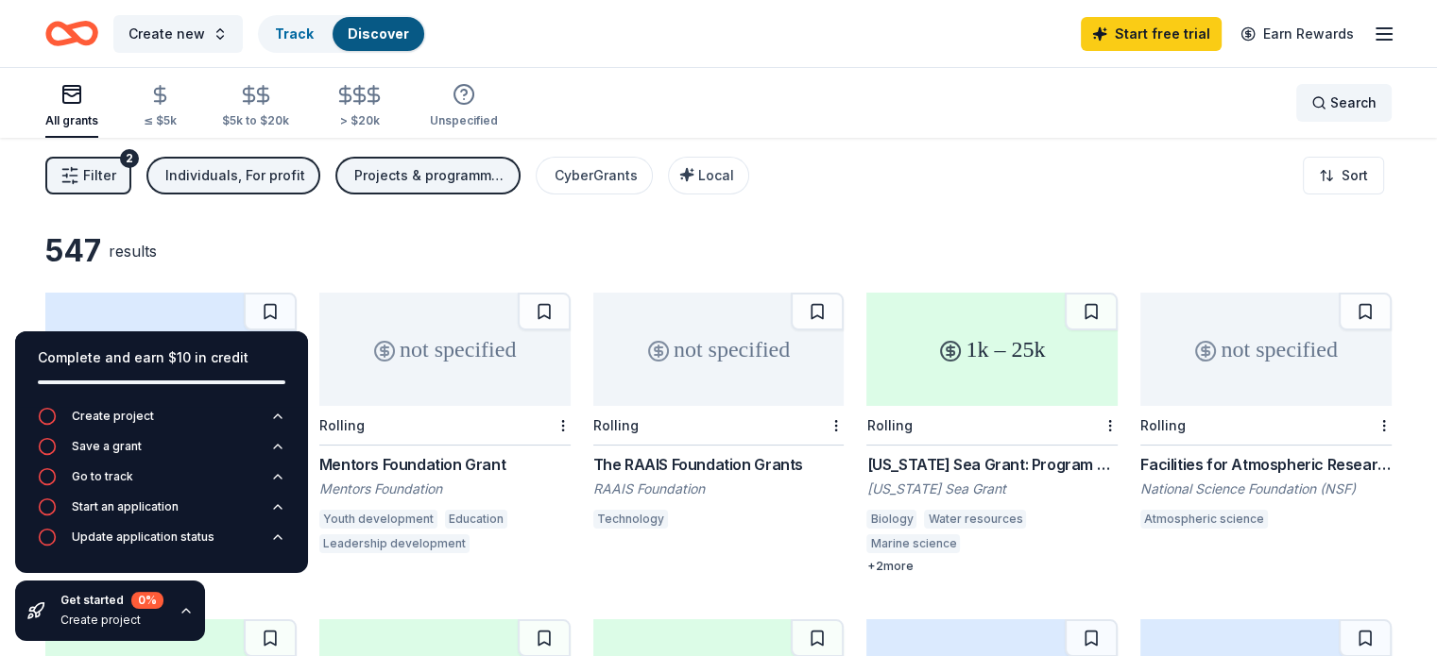
click at [1330, 103] on span "Search" at bounding box center [1353, 103] width 46 height 23
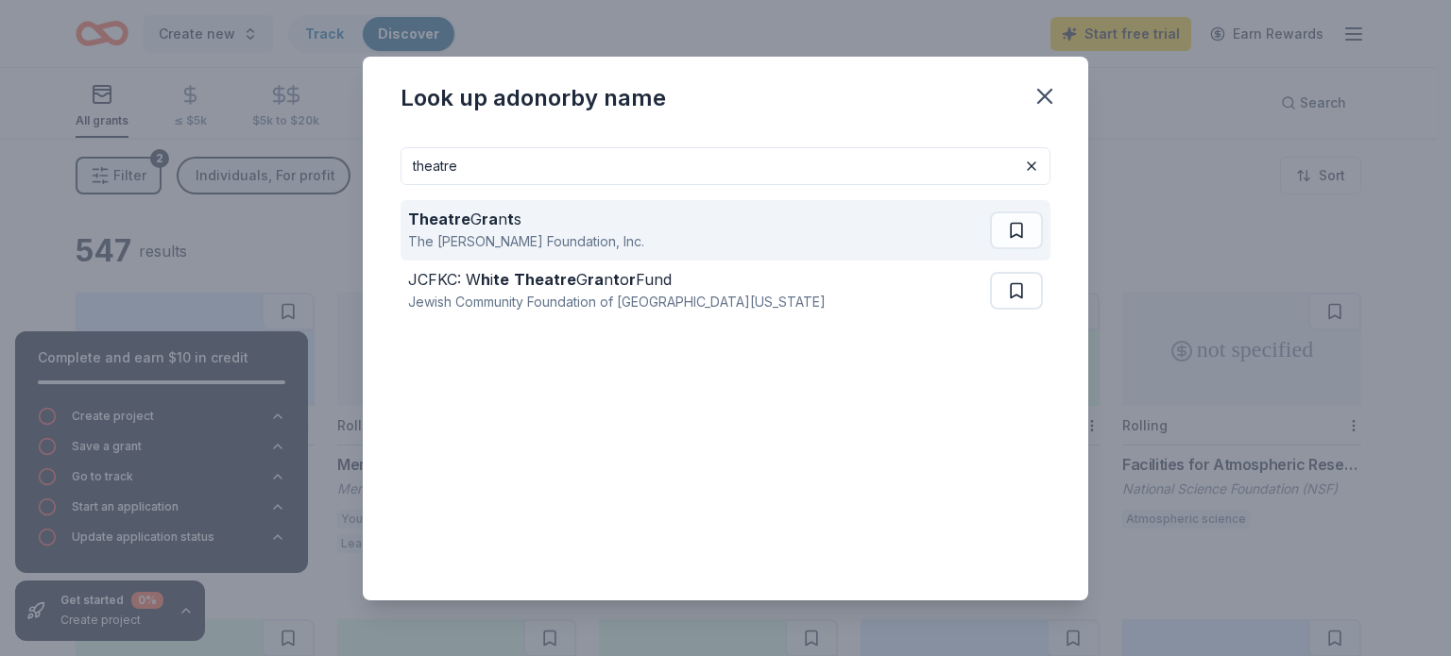
click at [863, 248] on div "Theatre G ra n t s The Shubert Foundation, Inc." at bounding box center [699, 230] width 582 height 60
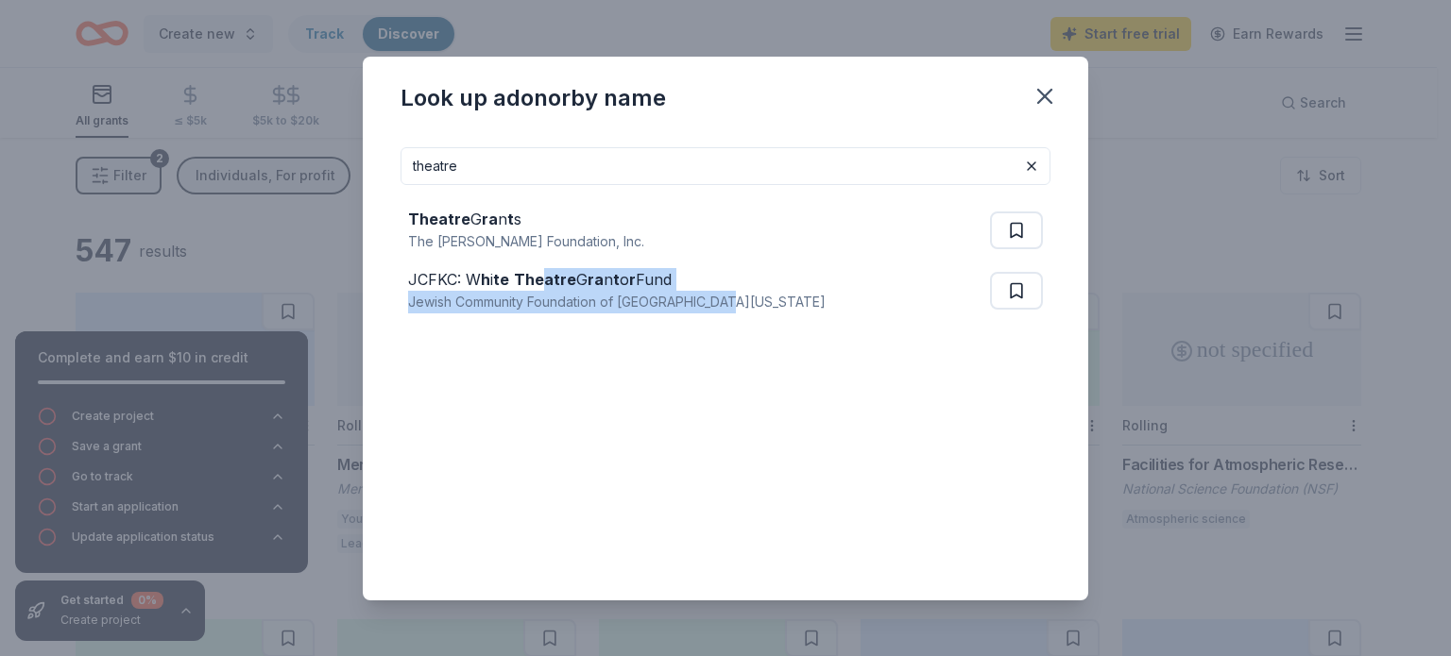
drag, startPoint x: 543, startPoint y: 286, endPoint x: 729, endPoint y: 413, distance: 225.0
click at [729, 413] on div "theatre Theatre G ra n t s The Shubert Foundation, Inc. JCFKC: W h i te Theatre…" at bounding box center [725, 358] width 650 height 423
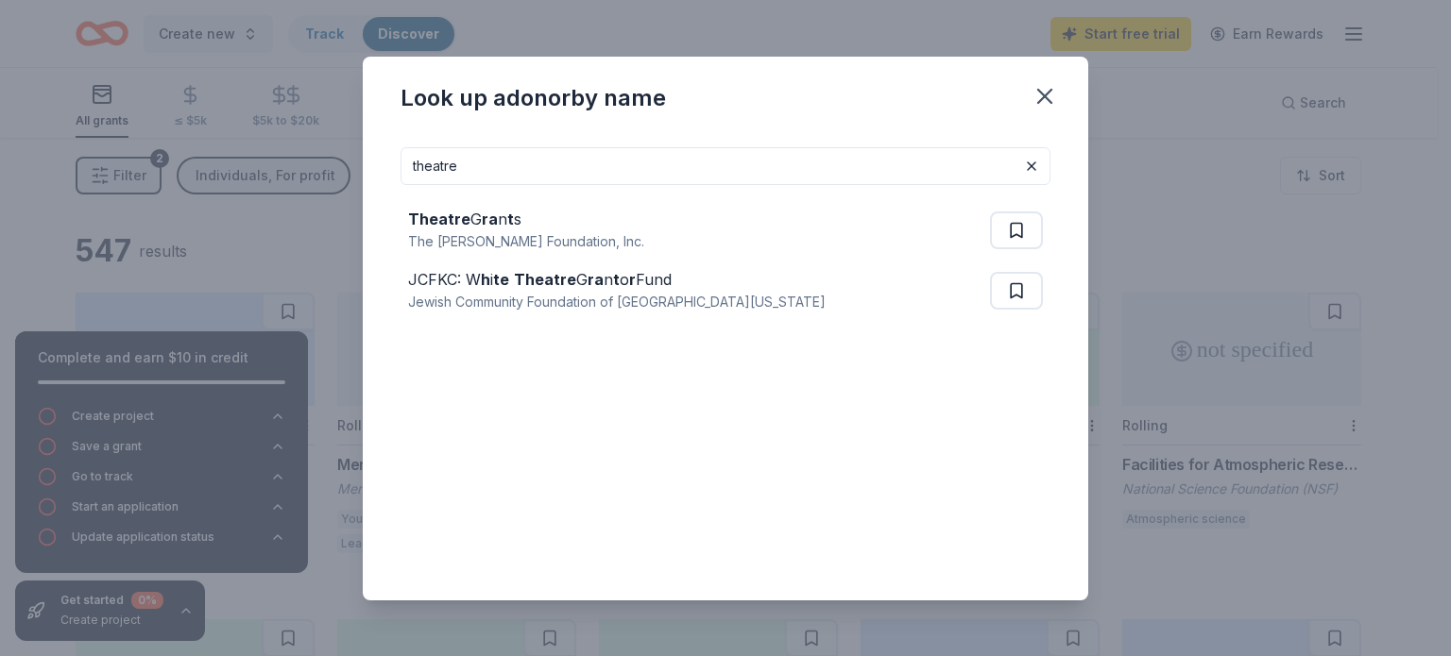
drag, startPoint x: 476, startPoint y: 165, endPoint x: 376, endPoint y: 149, distance: 101.4
click at [376, 149] on div "theatre Theatre G ra n t s The Shubert Foundation, Inc. JCFKC: W h i te Theatre…" at bounding box center [725, 366] width 725 height 469
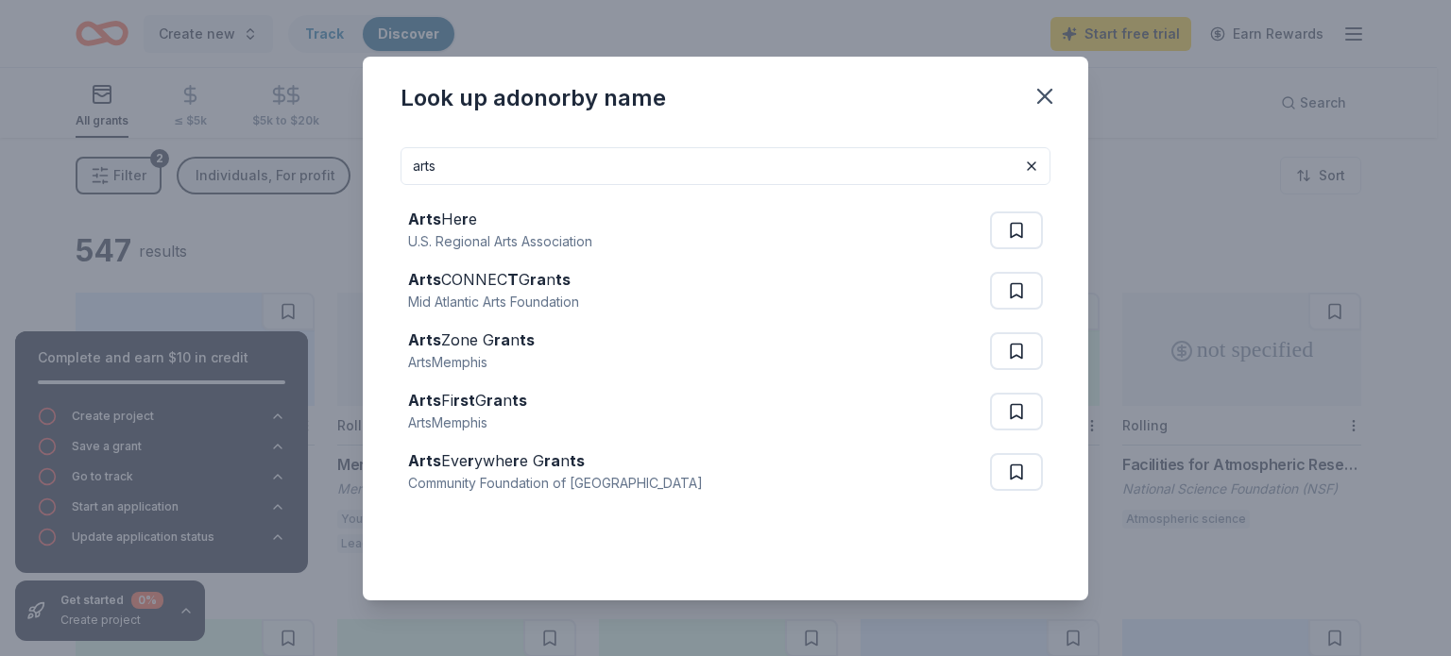
type input "arts"
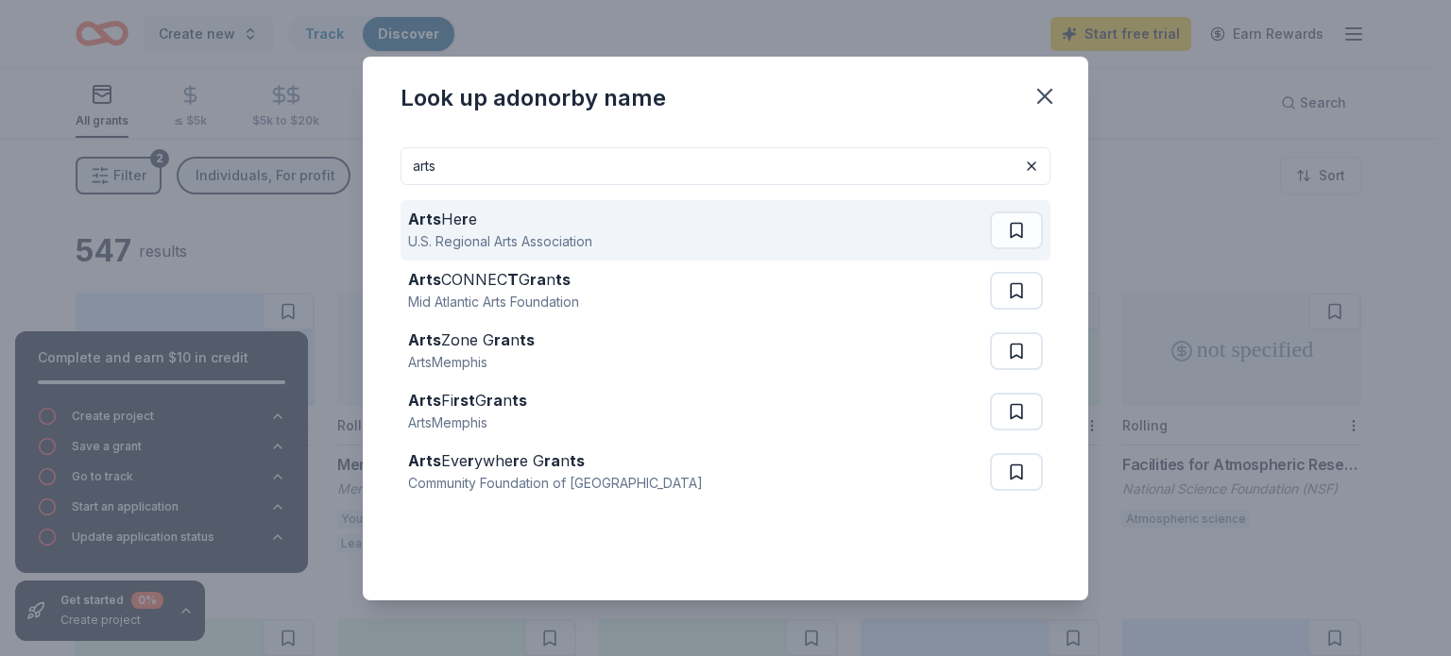
click at [543, 240] on div "U.S. Regional Arts Association" at bounding box center [500, 241] width 184 height 23
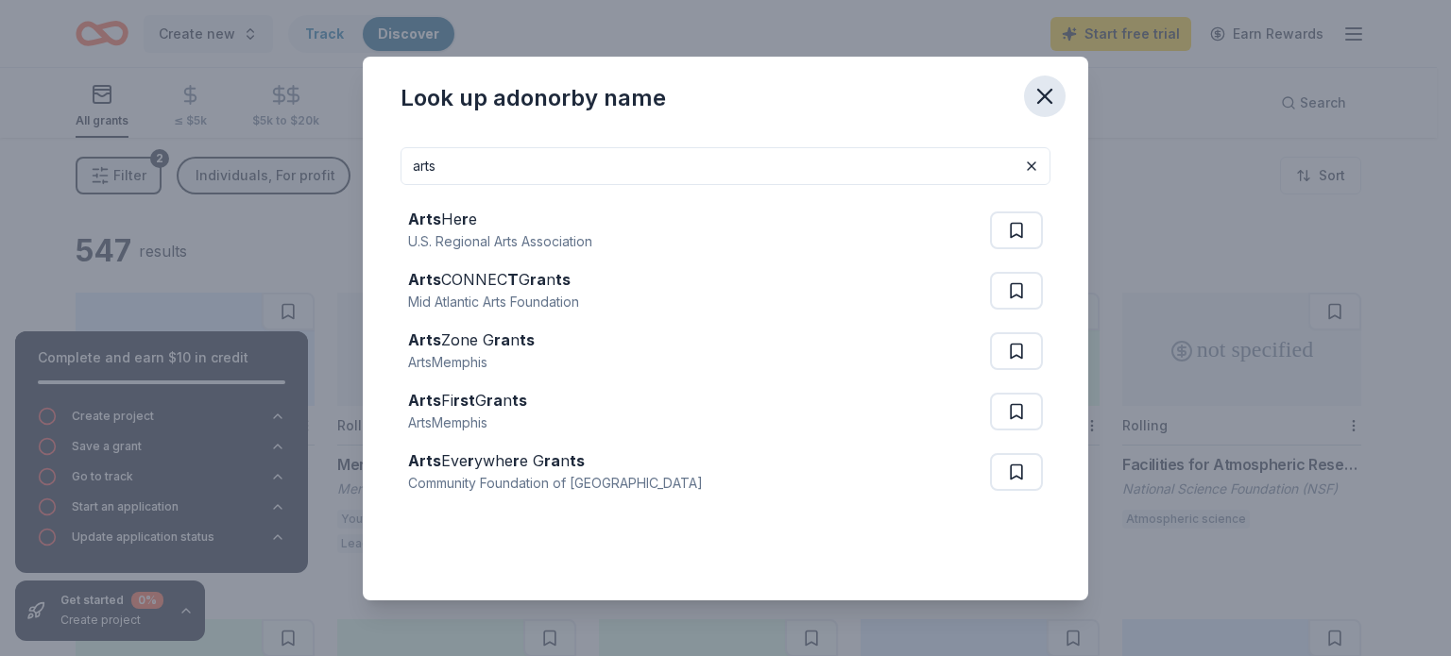
click at [1049, 90] on icon "button" at bounding box center [1044, 96] width 13 height 13
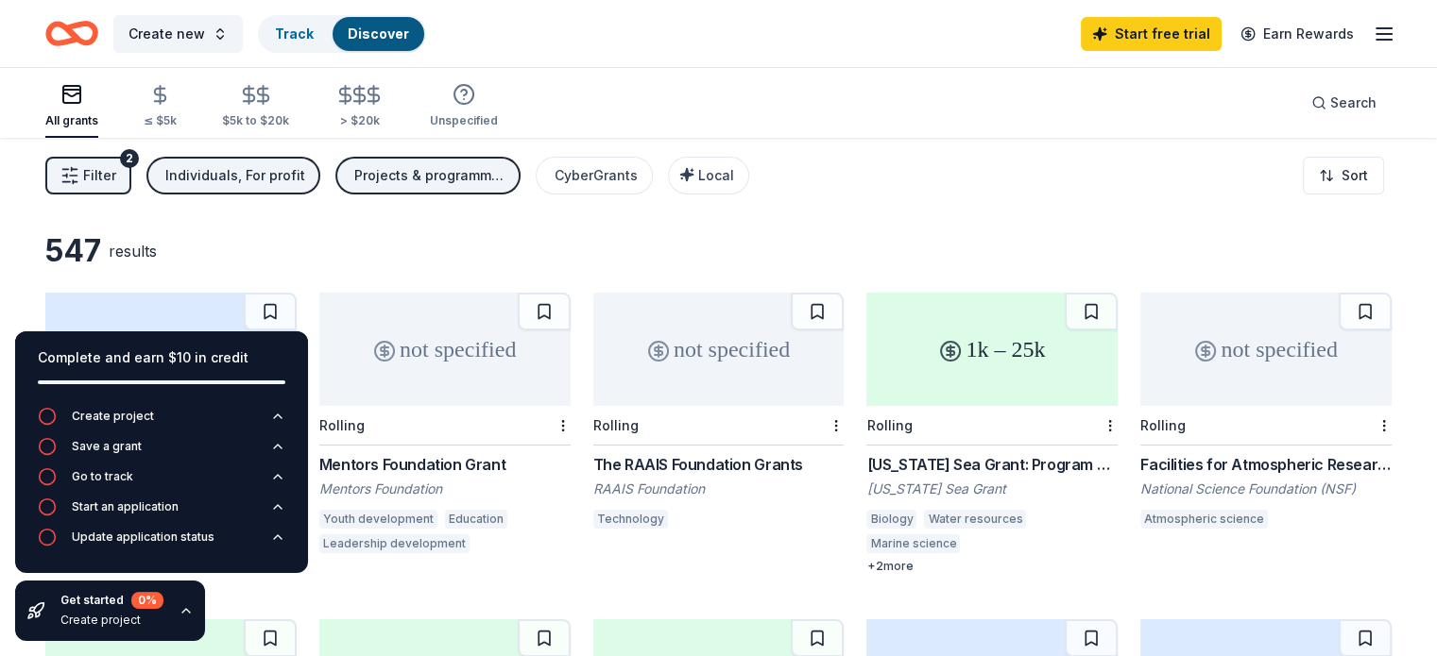
click at [294, 173] on div "Individuals, For profit" at bounding box center [235, 175] width 140 height 23
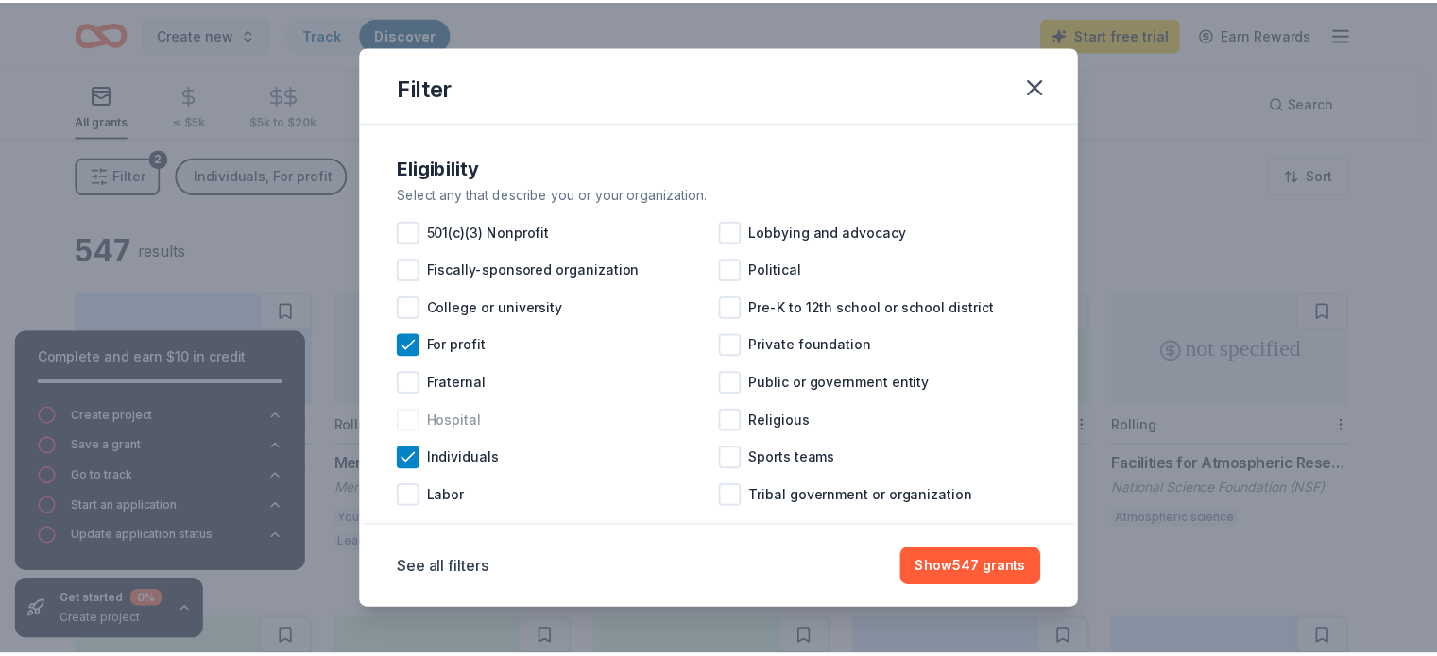
scroll to position [33, 0]
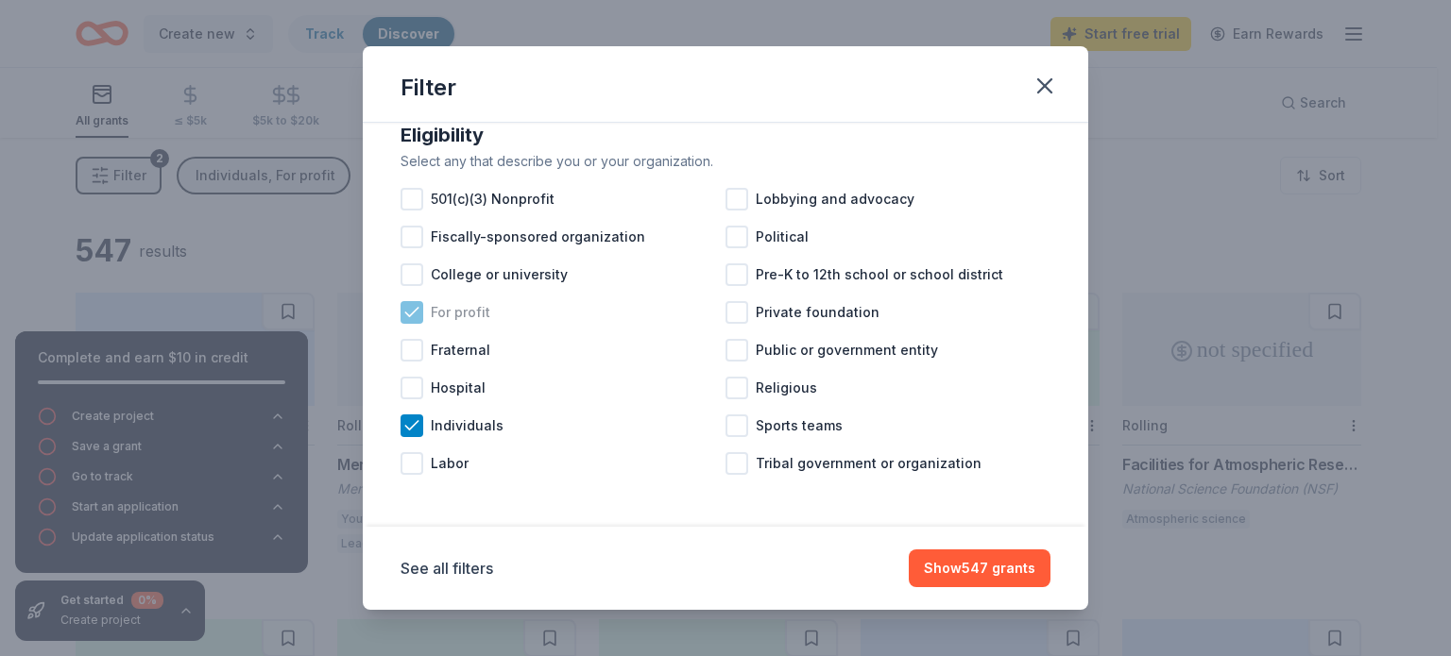
click at [406, 314] on icon at bounding box center [411, 312] width 12 height 9
click at [972, 568] on button "Show 477 grants" at bounding box center [980, 569] width 142 height 38
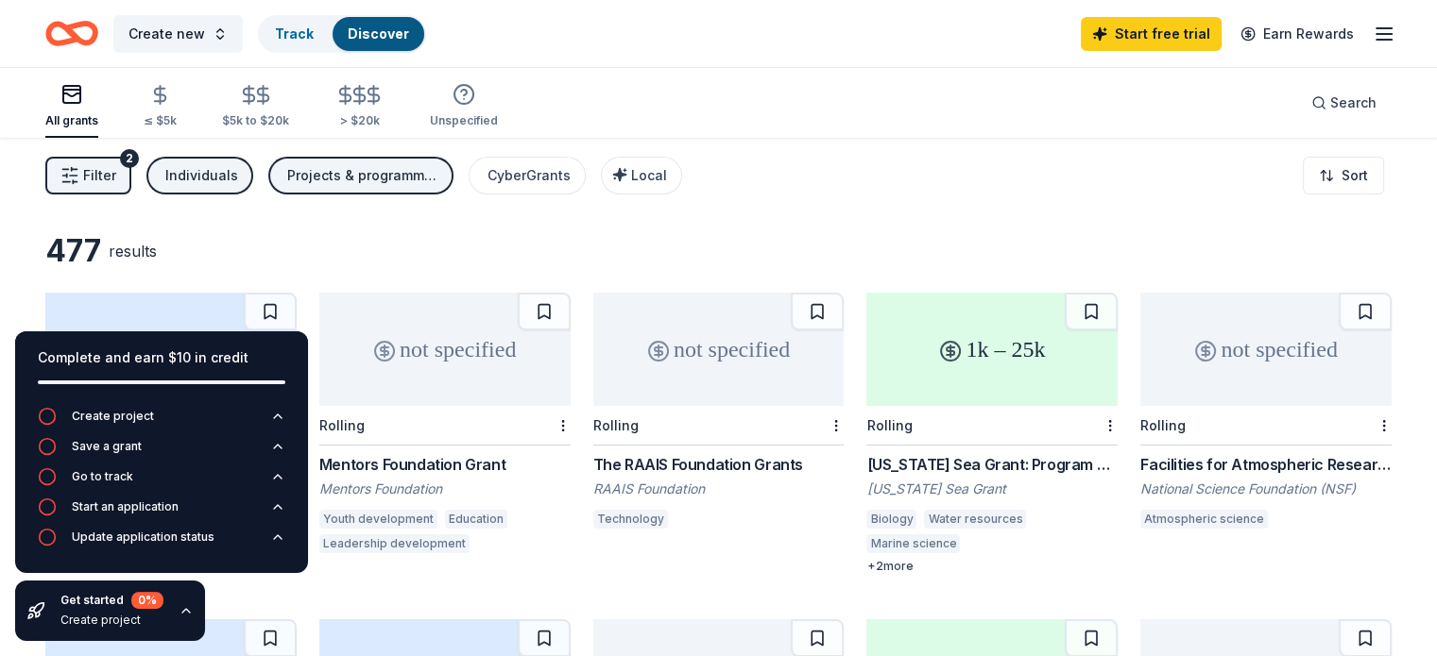
click at [374, 168] on div "Projects & programming, Capital, Exhibitions, Other, General operations, Confer…" at bounding box center [362, 175] width 151 height 23
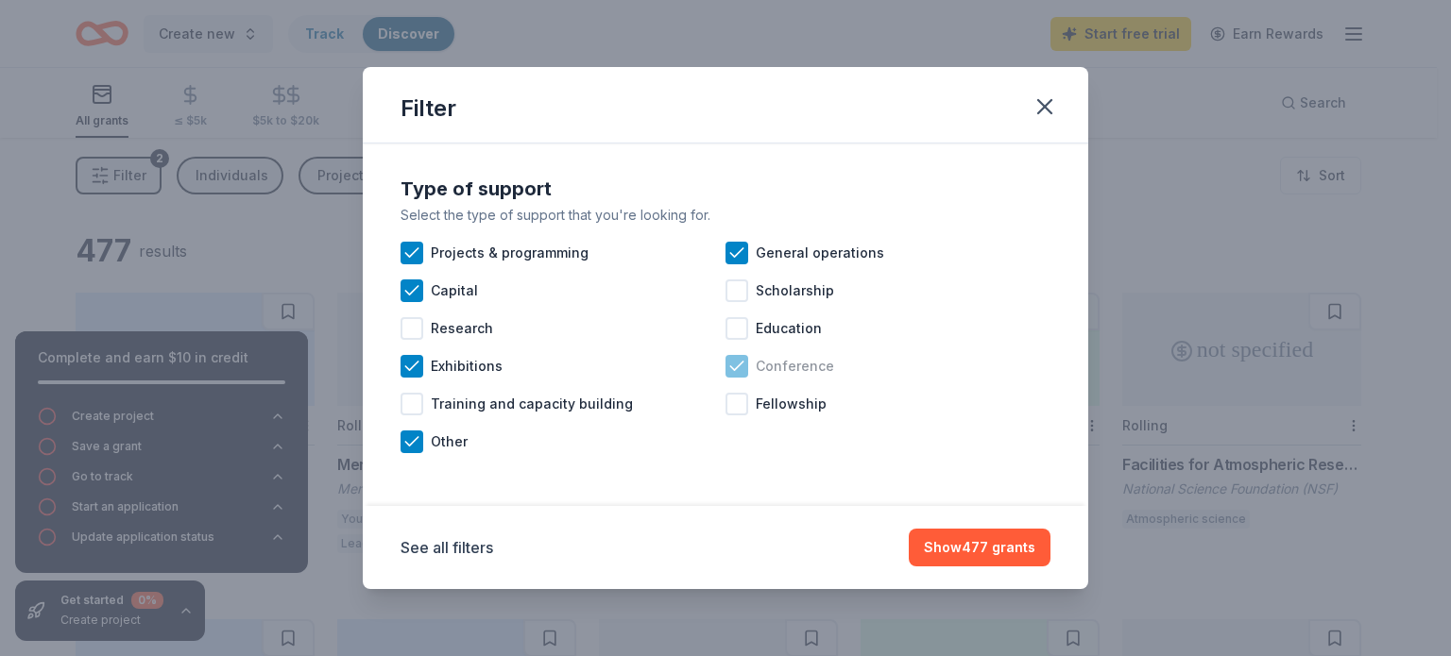
click at [737, 368] on icon at bounding box center [736, 366] width 12 height 9
click at [1003, 547] on button "Show 288 grants" at bounding box center [979, 548] width 143 height 38
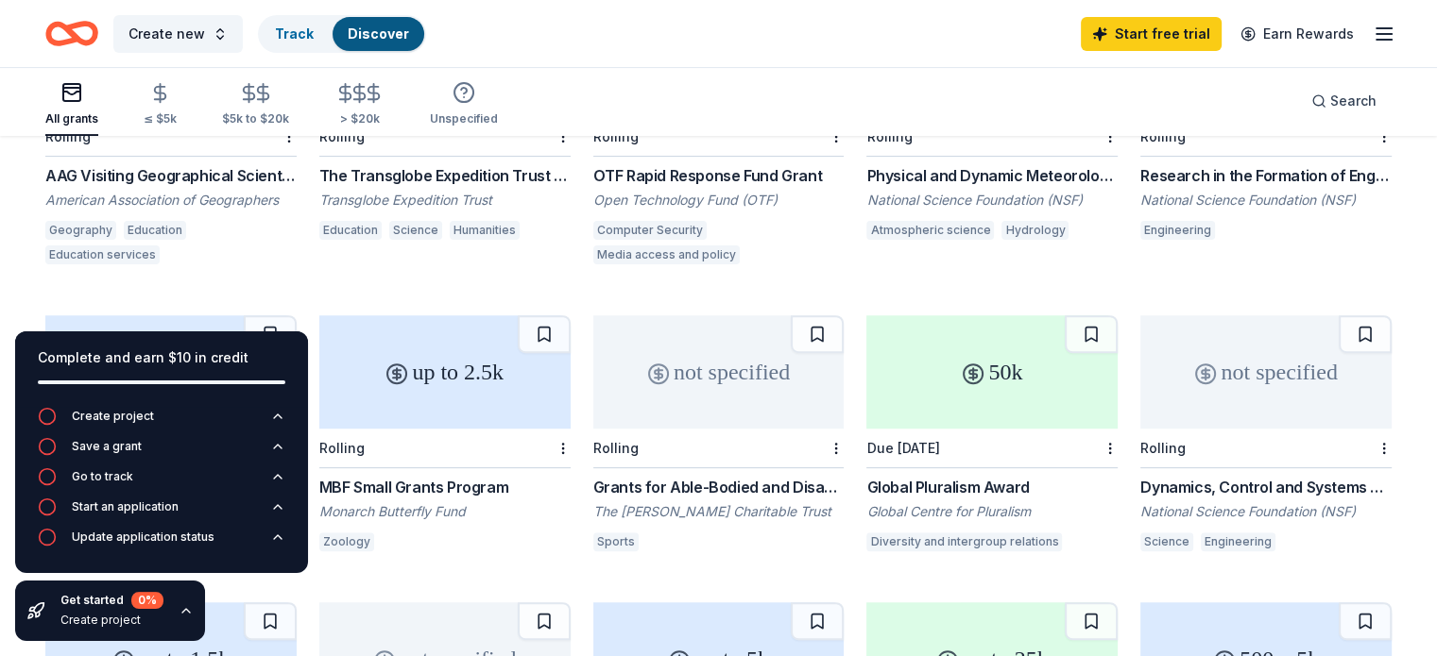
scroll to position [616, 0]
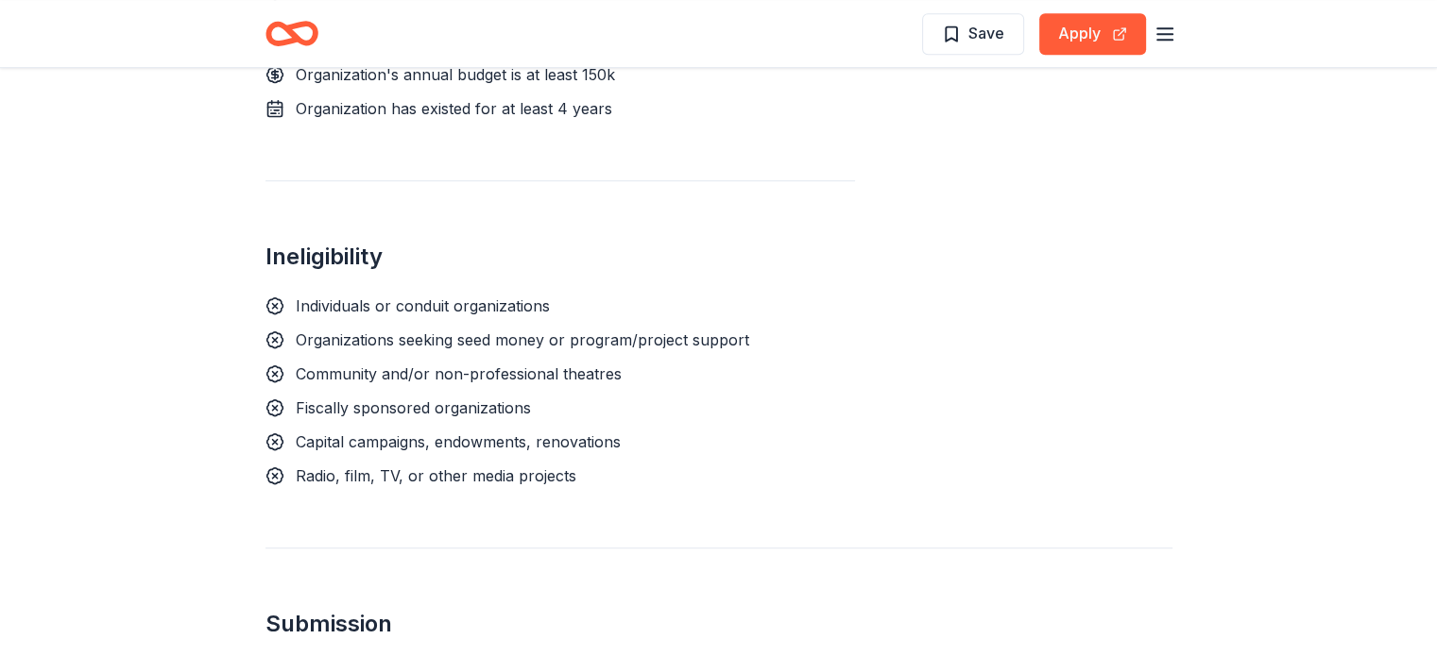
scroll to position [1258, 0]
